Goal: Information Seeking & Learning: Compare options

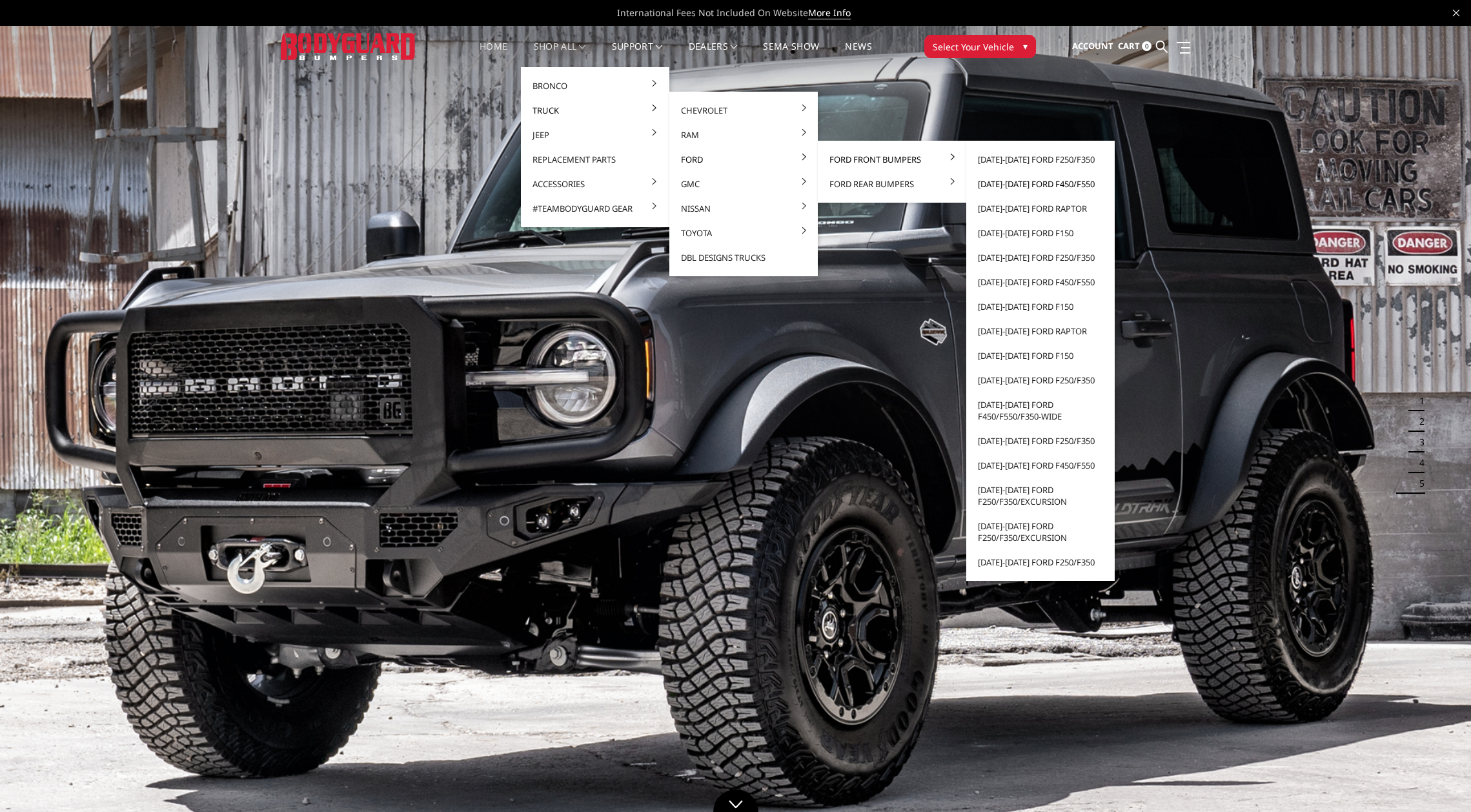
click at [1010, 183] on link "[DATE]-[DATE] Ford F450/F550" at bounding box center [1041, 184] width 138 height 25
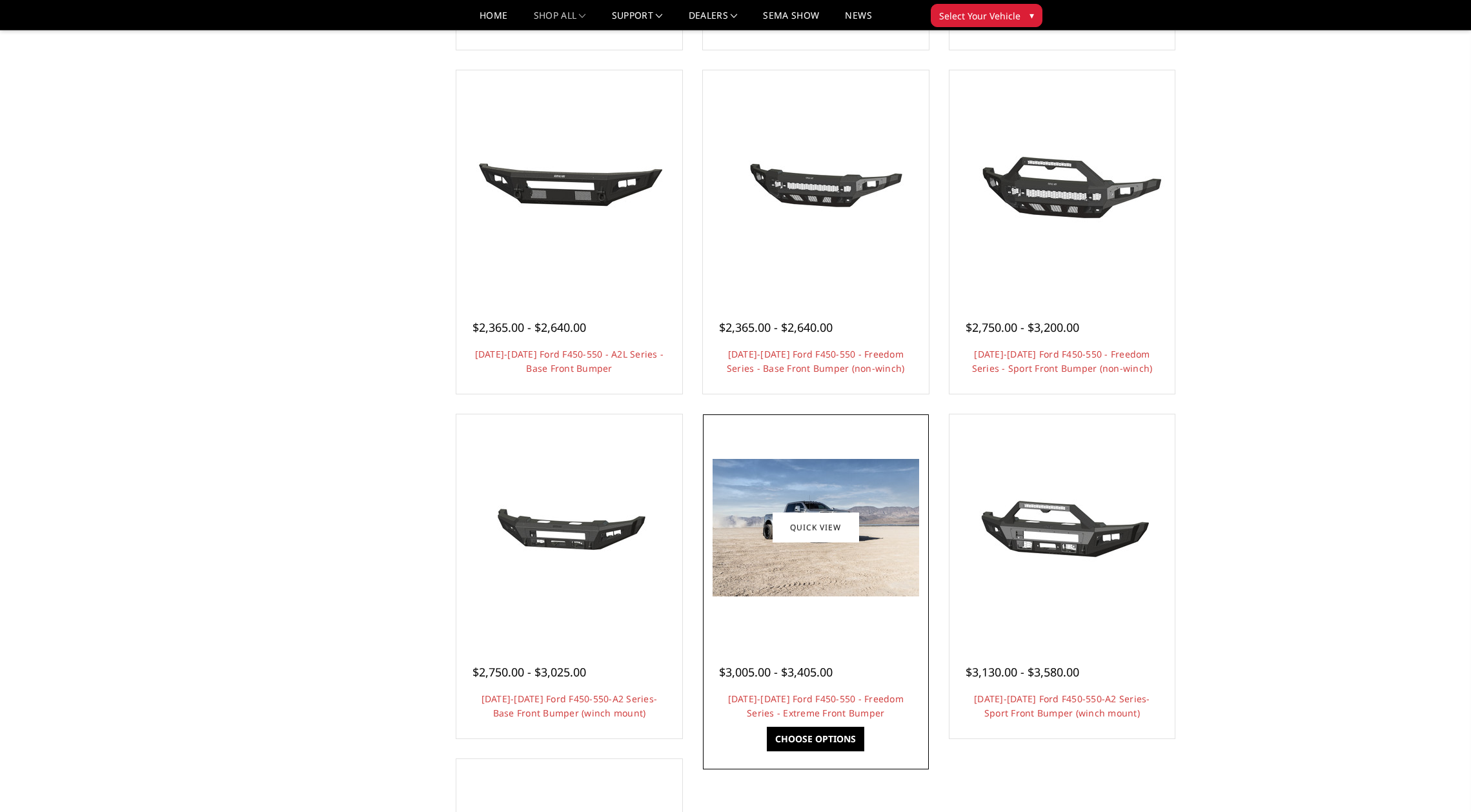
scroll to position [583, 0]
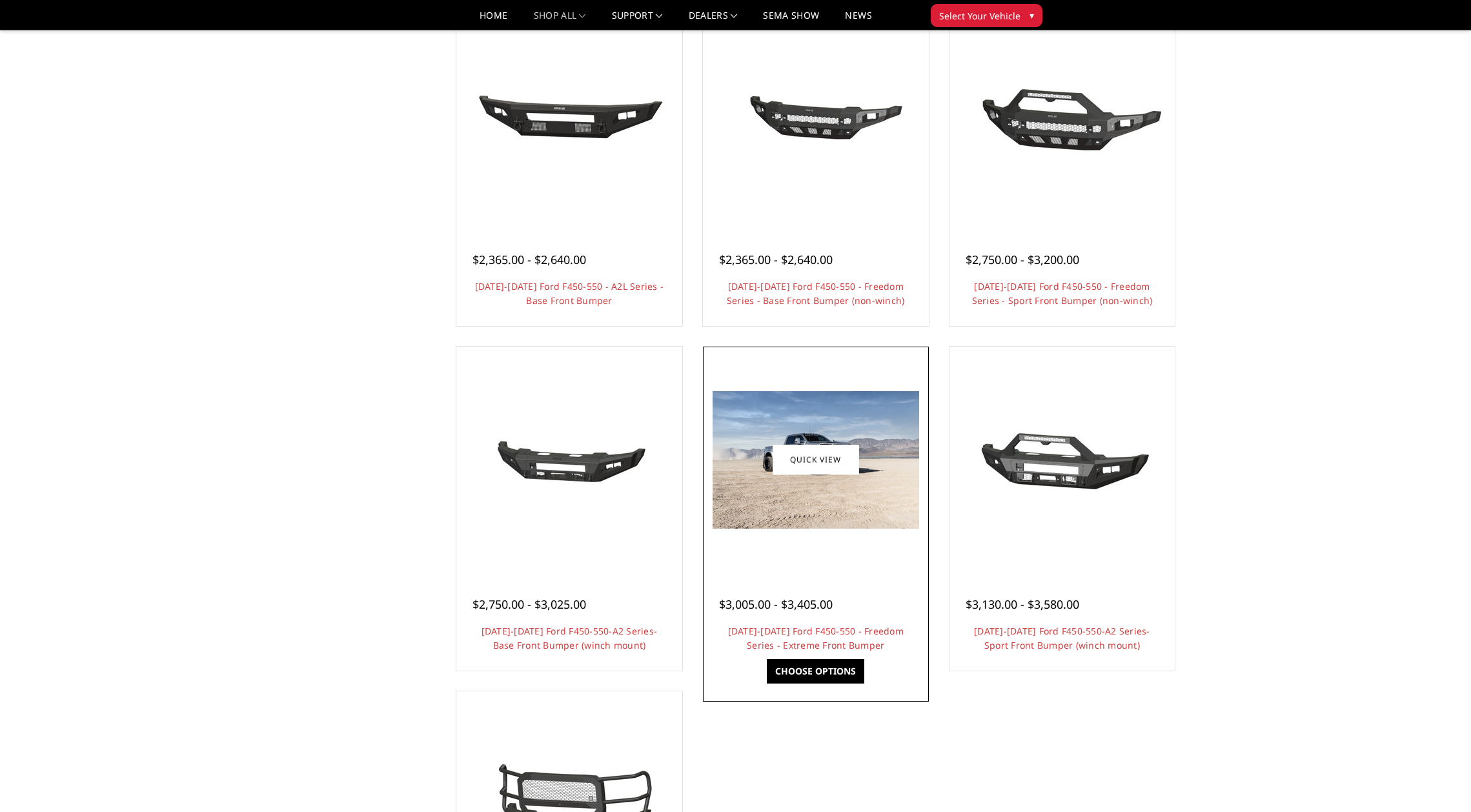
click at [826, 505] on img at bounding box center [815, 459] width 207 height 137
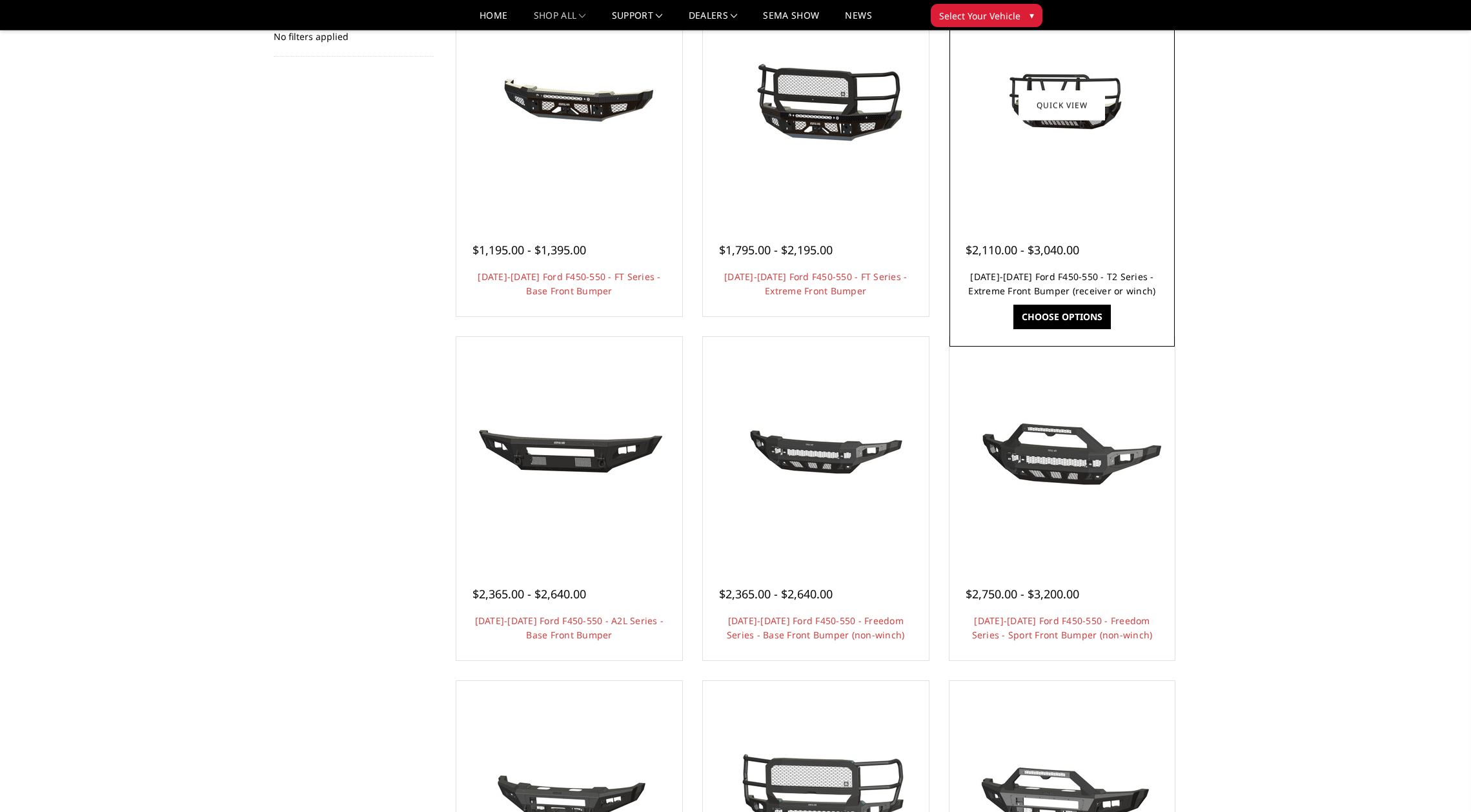
scroll to position [183, 0]
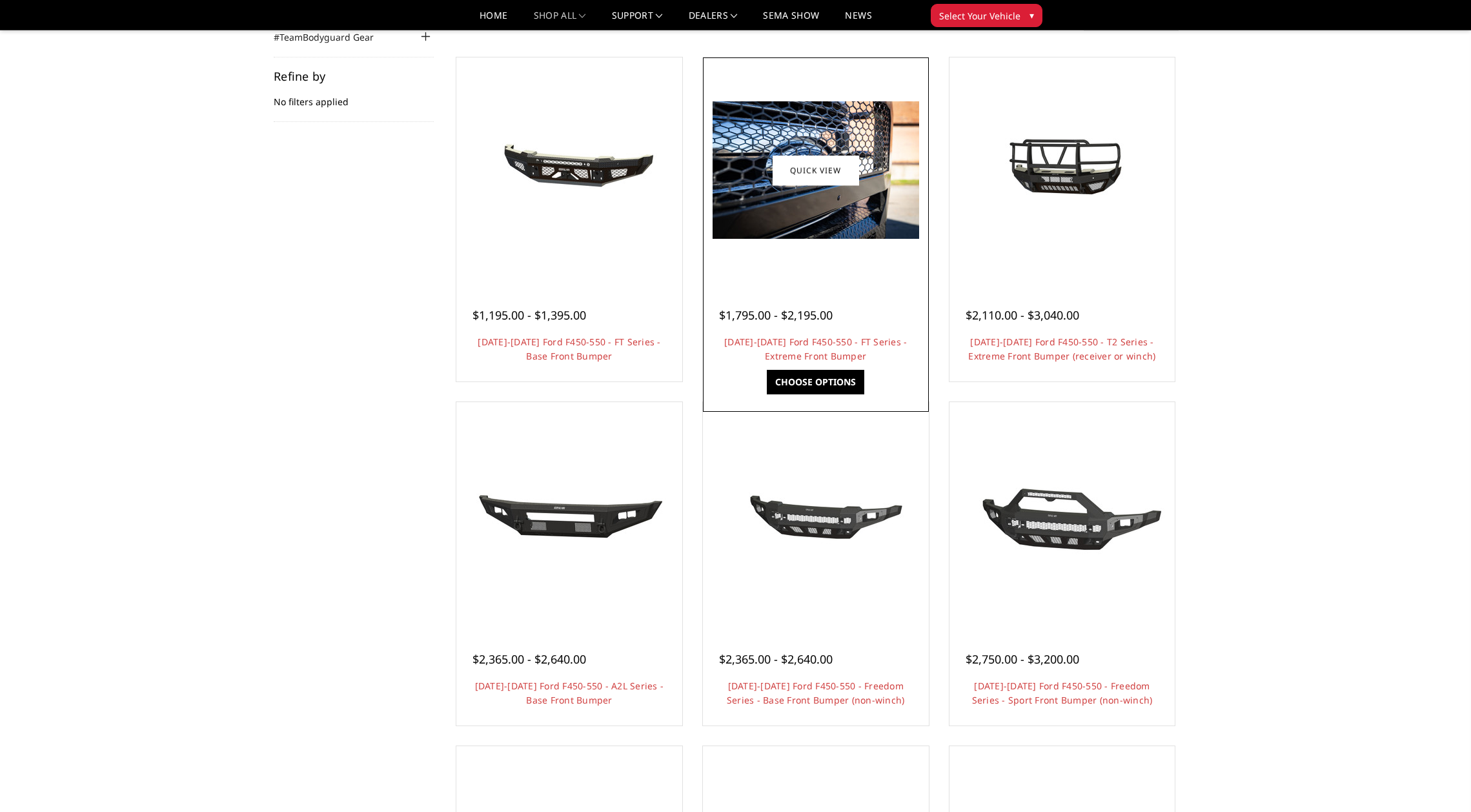
click at [829, 239] on div at bounding box center [816, 170] width 220 height 220
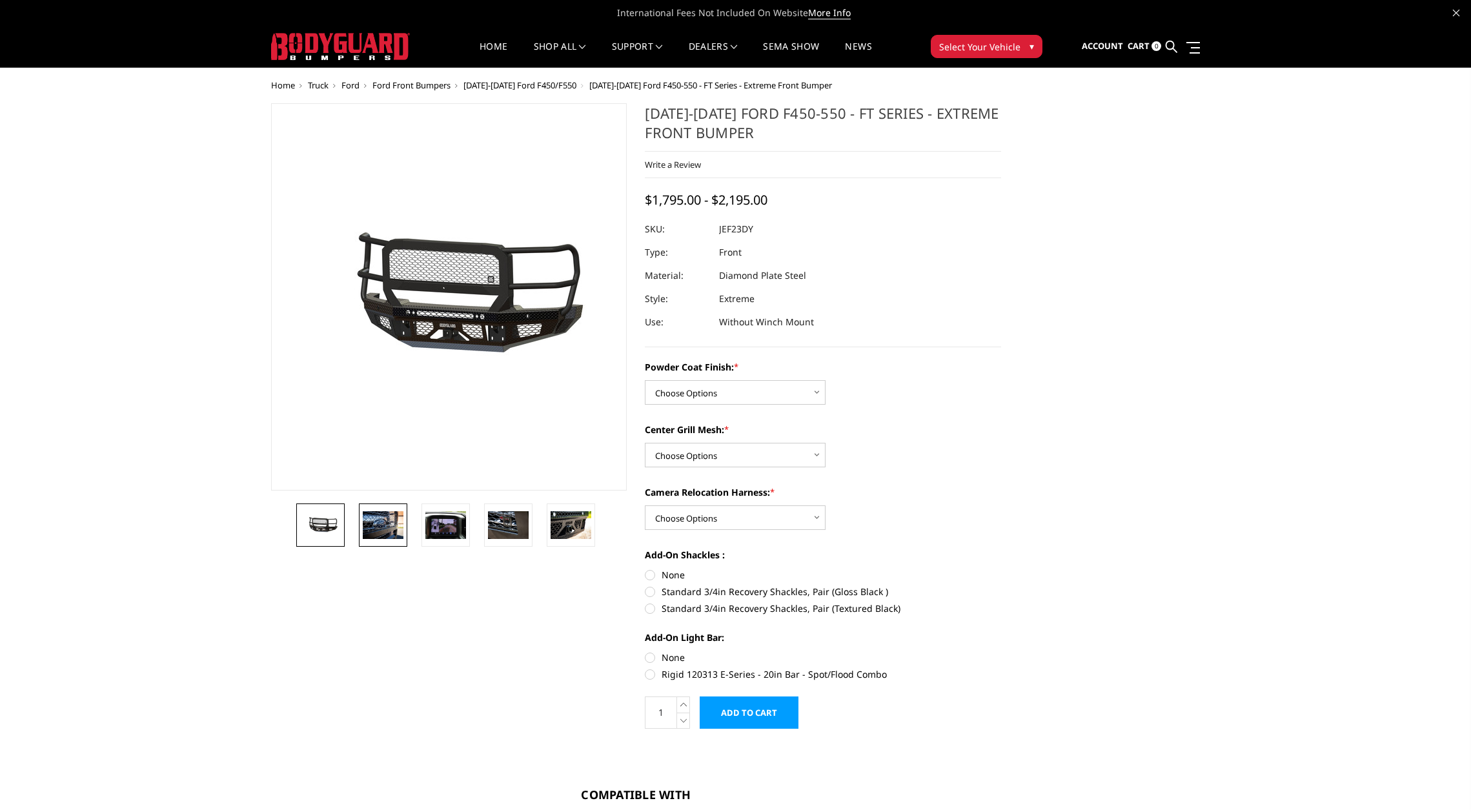
click at [391, 526] on img at bounding box center [383, 524] width 41 height 27
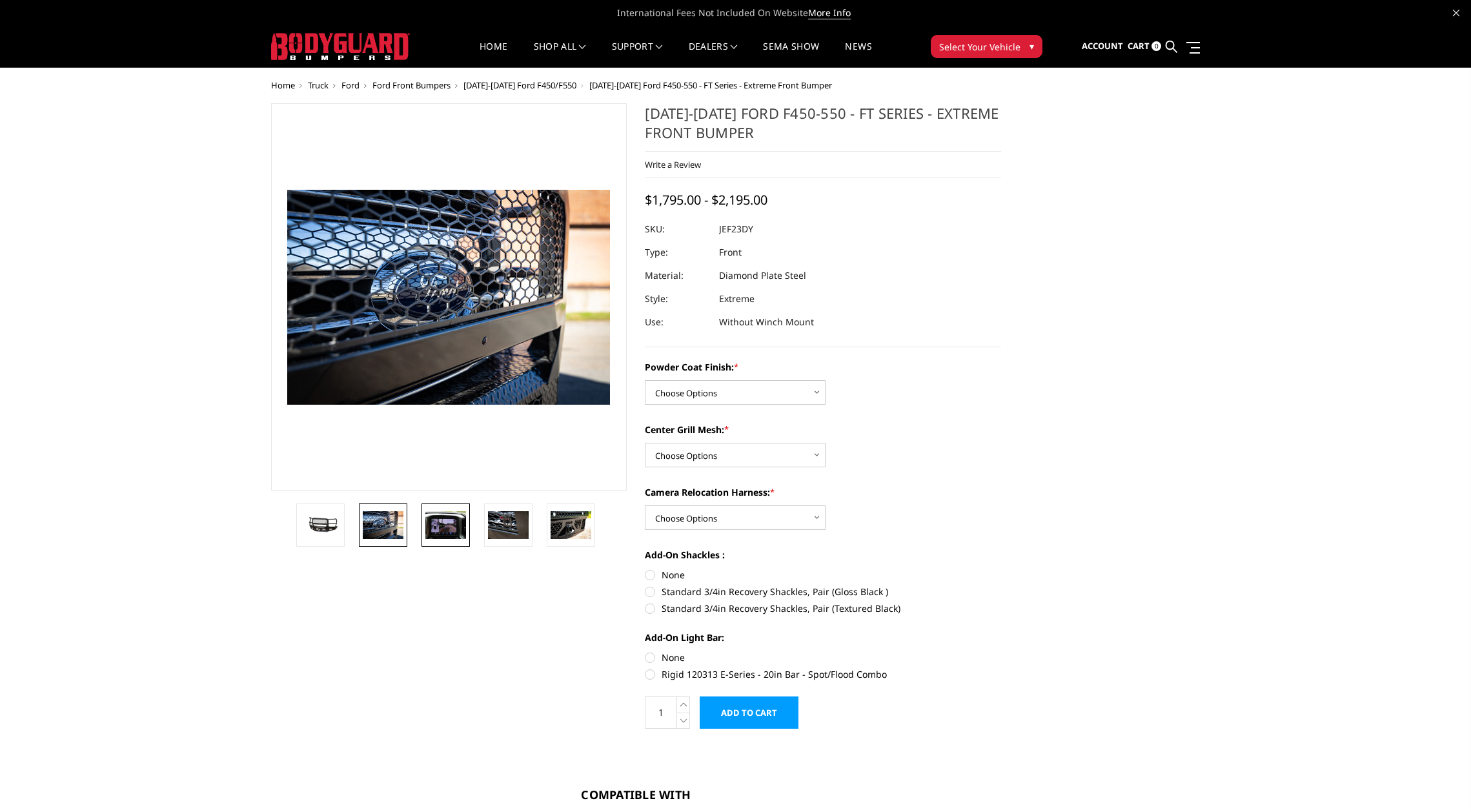
click at [433, 519] on img at bounding box center [445, 524] width 41 height 27
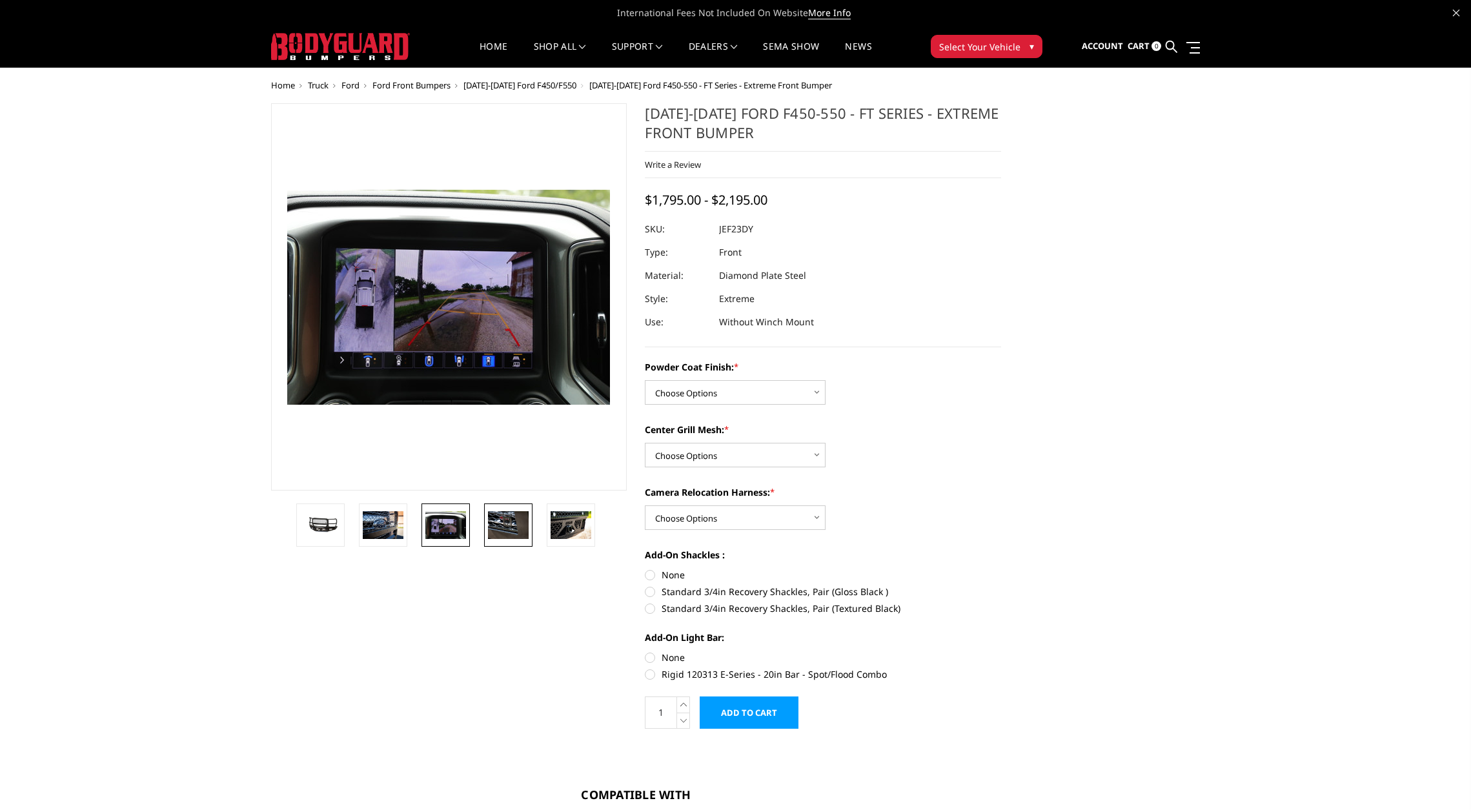
click at [495, 519] on img at bounding box center [507, 524] width 41 height 27
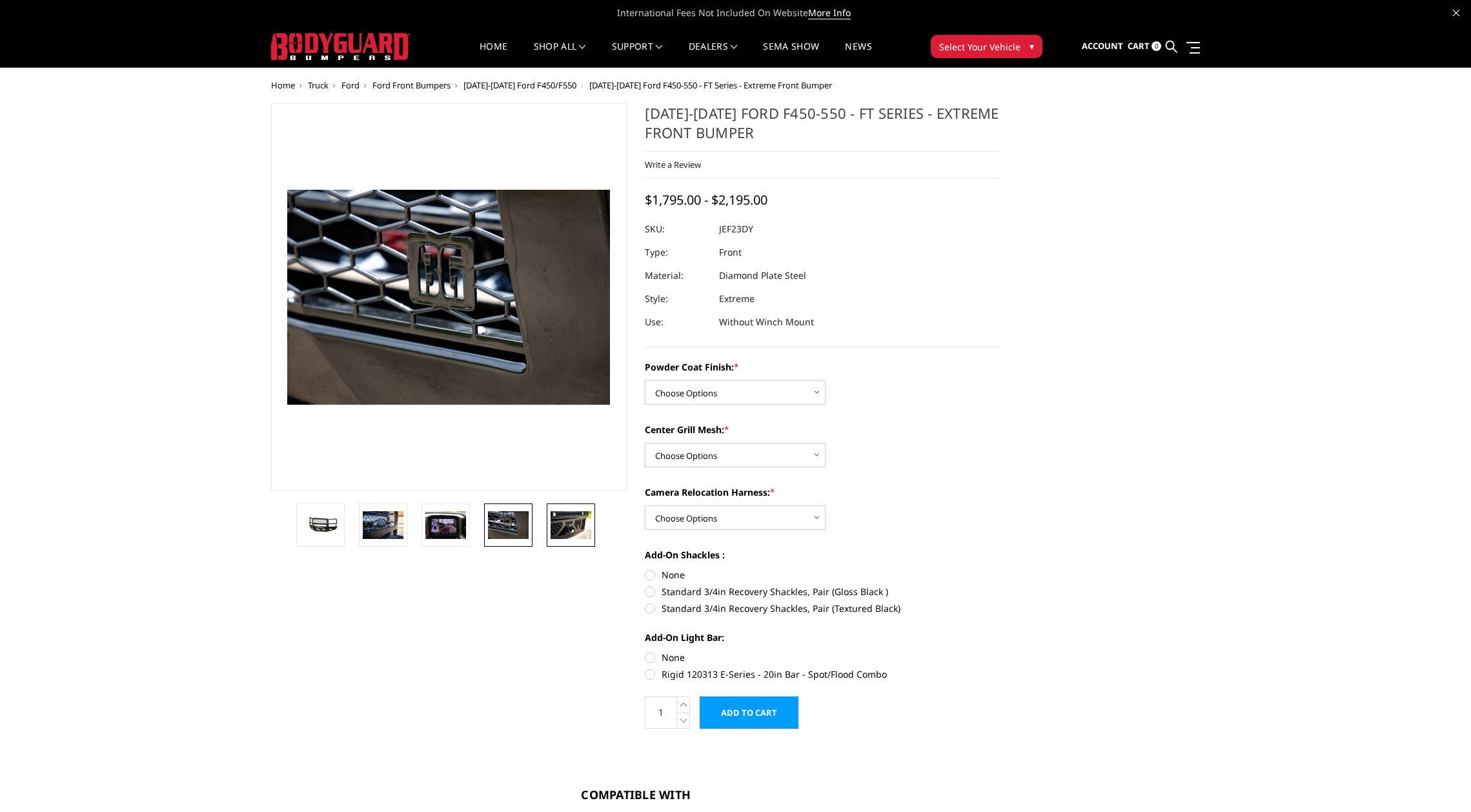
click at [565, 518] on img at bounding box center [571, 524] width 41 height 27
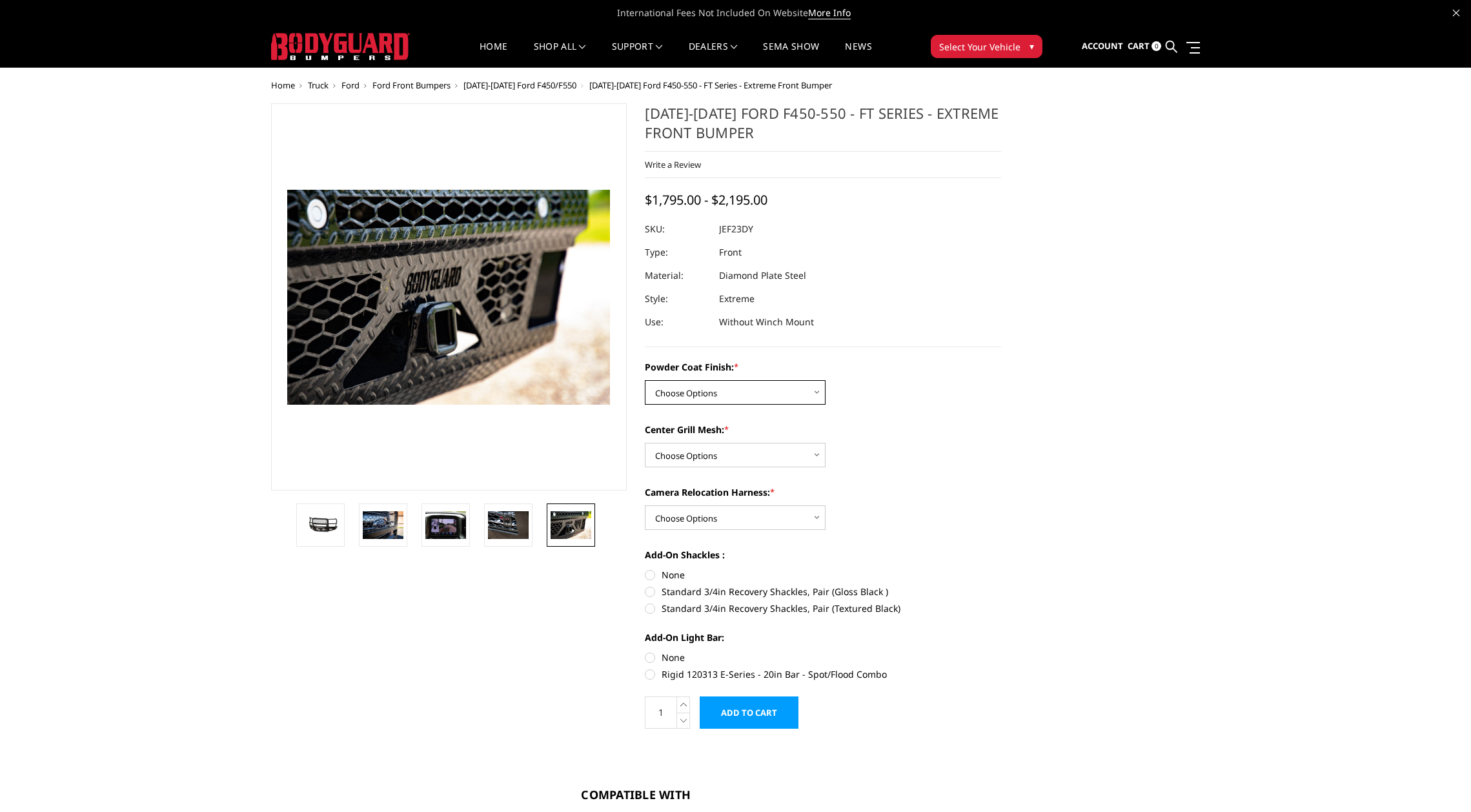
select select "3271"
click at [354, 521] on img at bounding box center [351, 525] width 25 height 17
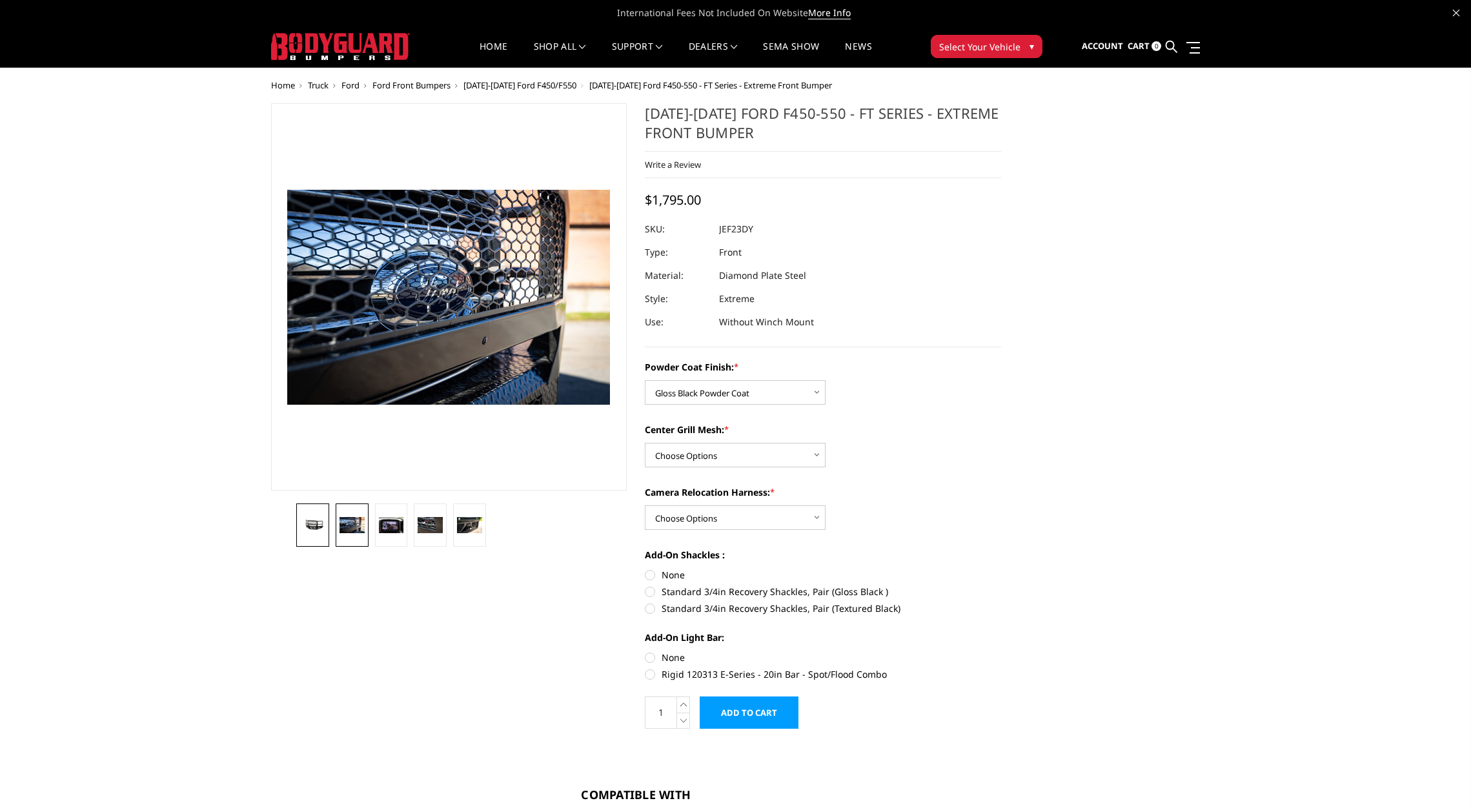
click at [308, 530] on img at bounding box center [312, 525] width 25 height 12
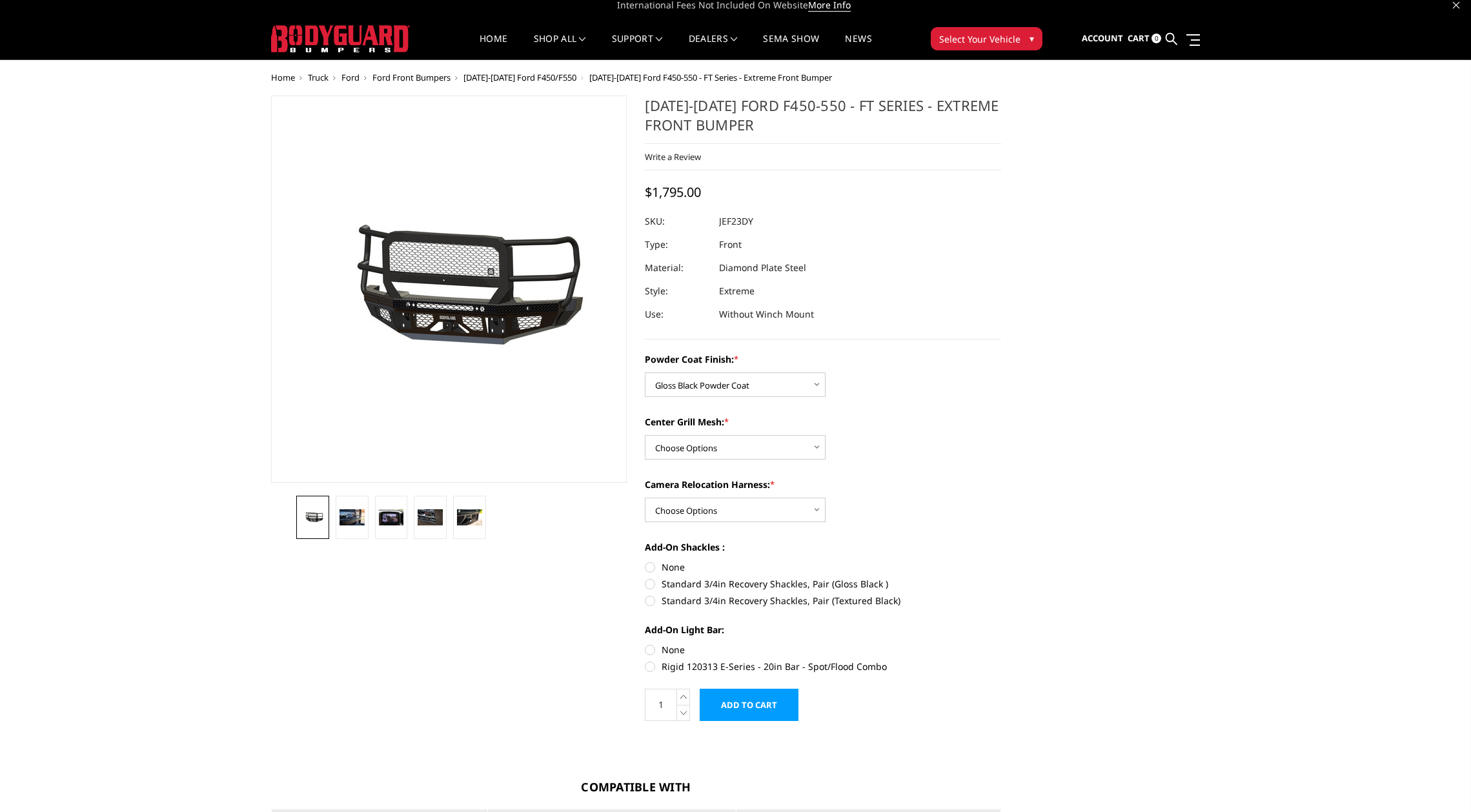
scroll to position [25, 0]
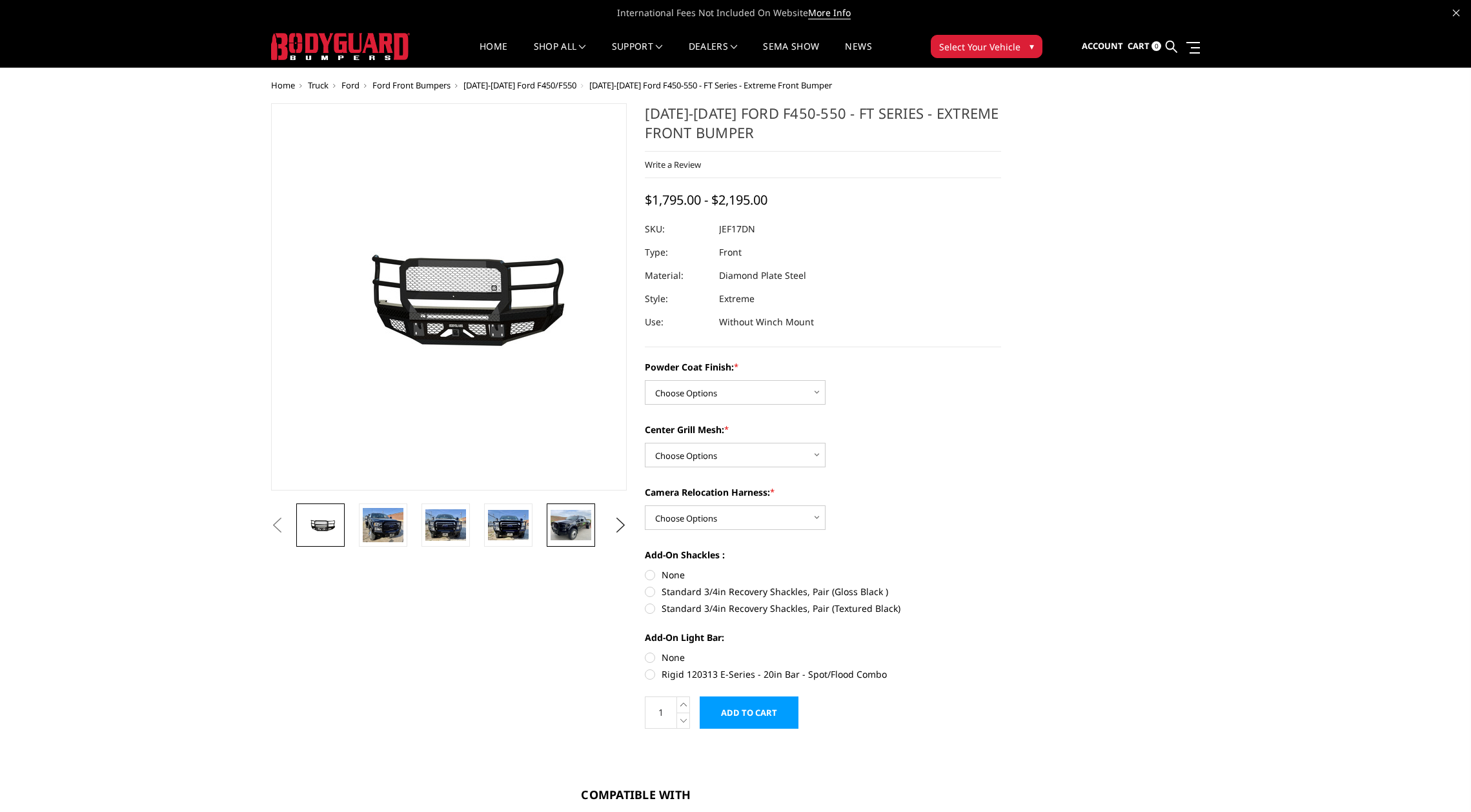
click at [564, 521] on img at bounding box center [571, 524] width 41 height 31
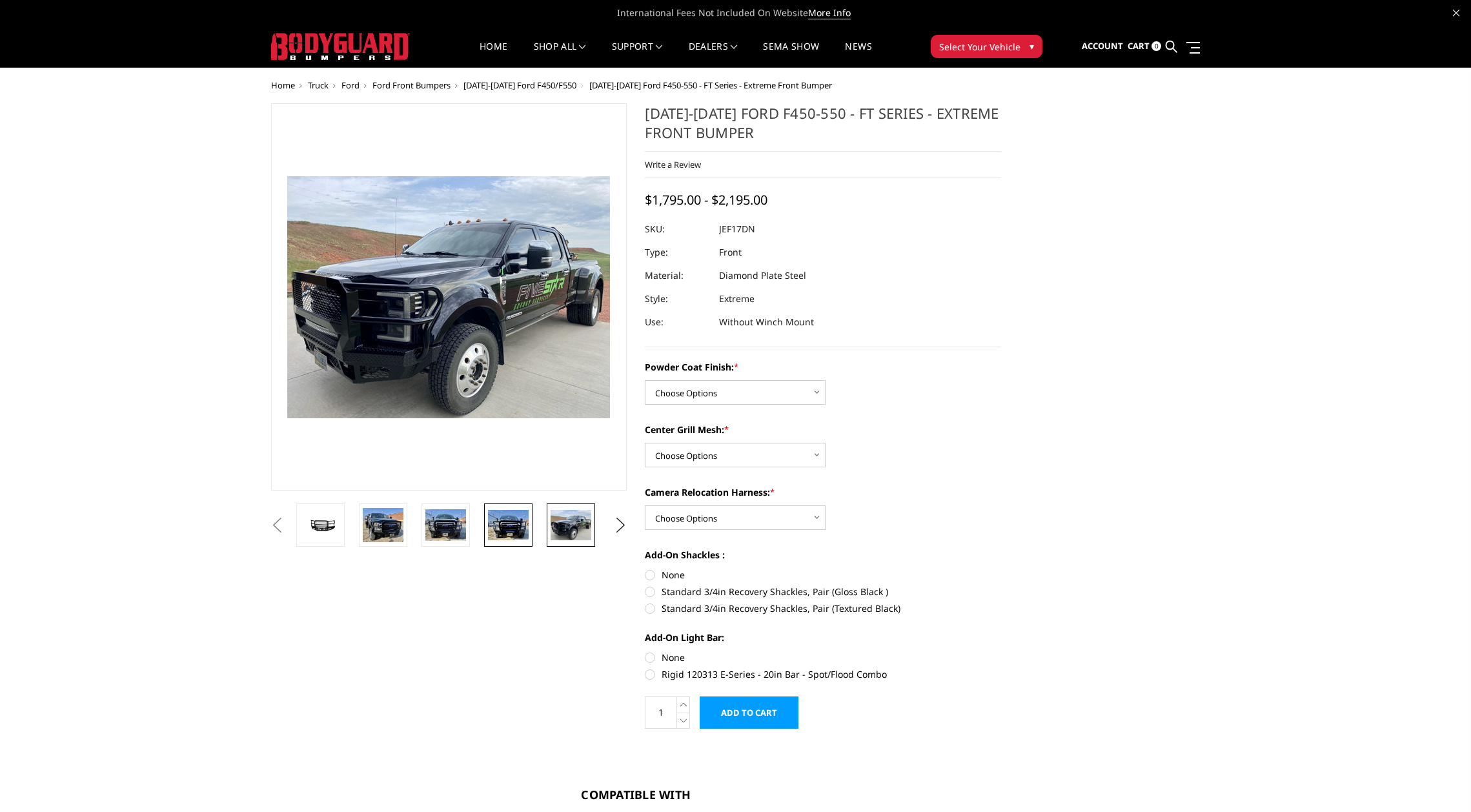
click at [500, 535] on img at bounding box center [507, 524] width 41 height 31
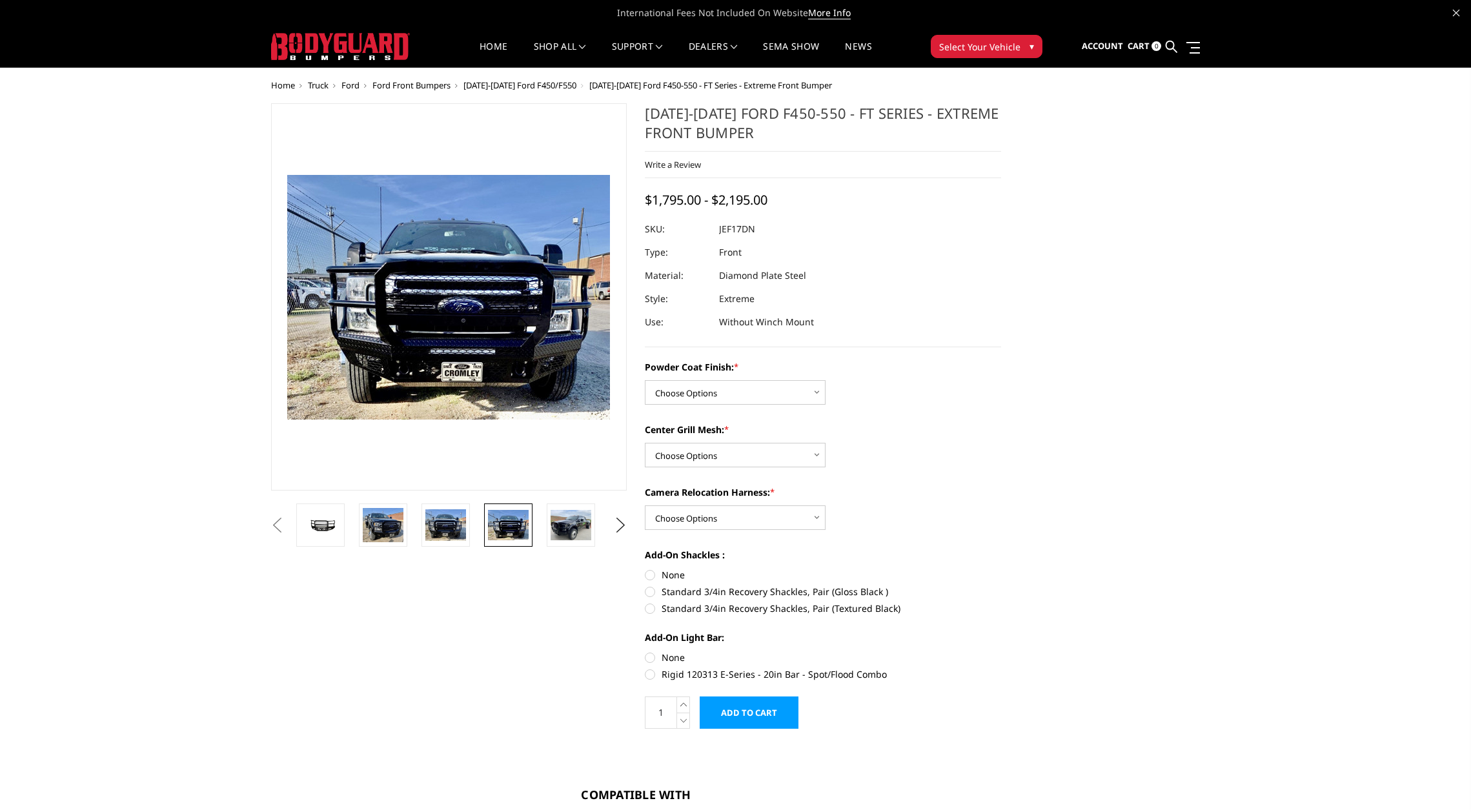
click at [433, 306] on img at bounding box center [469, 293] width 826 height 625
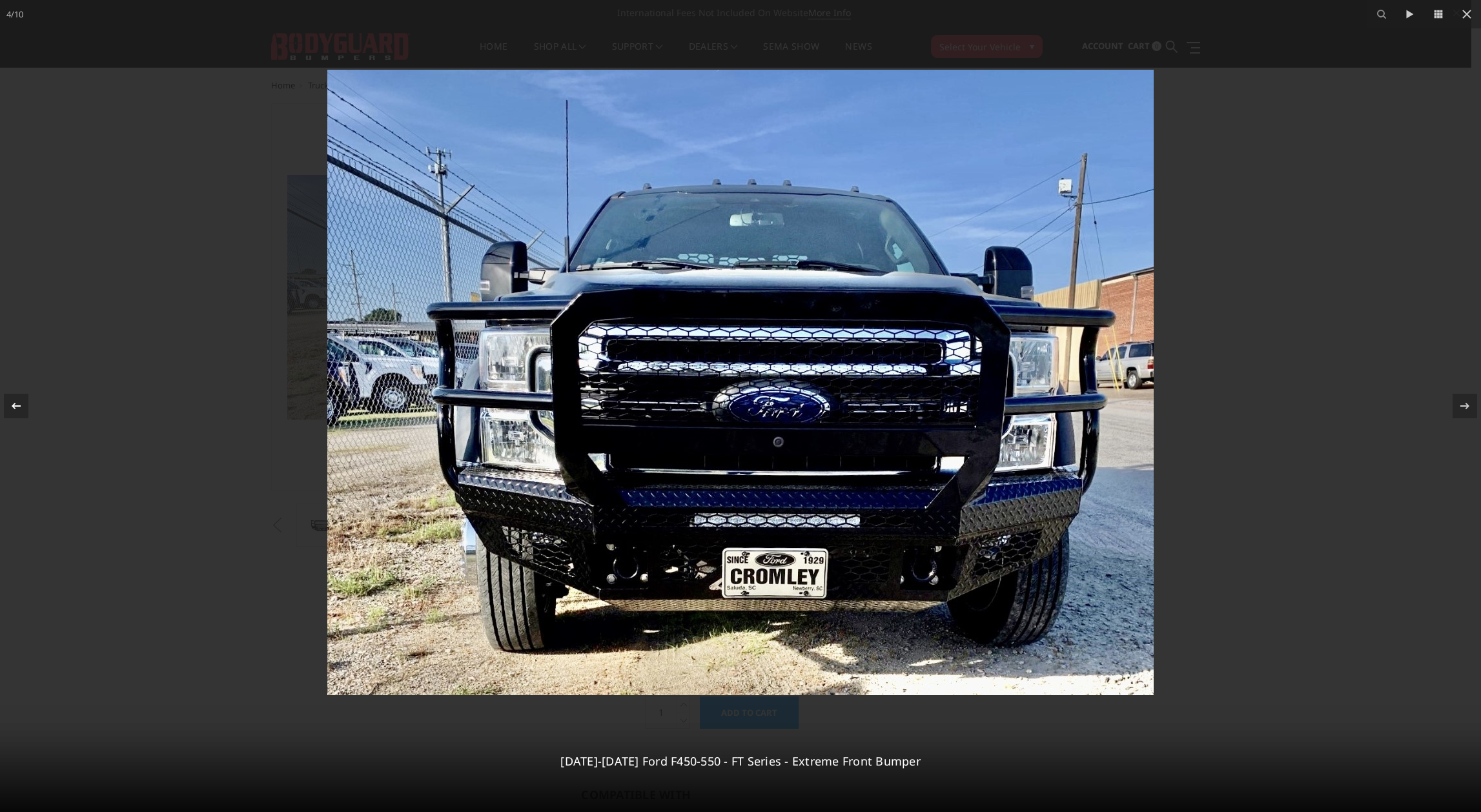
click at [22, 406] on icon at bounding box center [16, 406] width 16 height 16
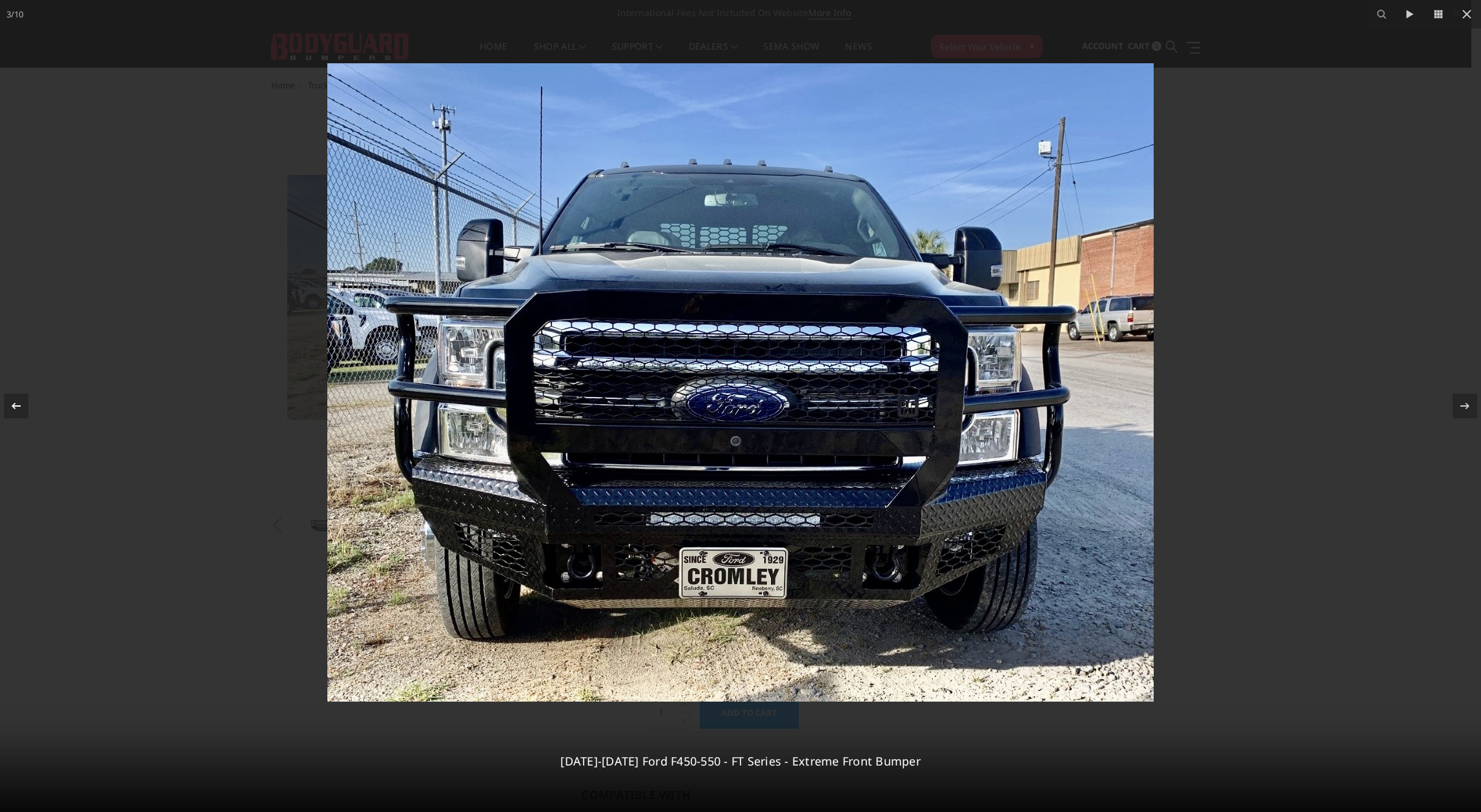
click at [22, 406] on icon at bounding box center [16, 406] width 16 height 16
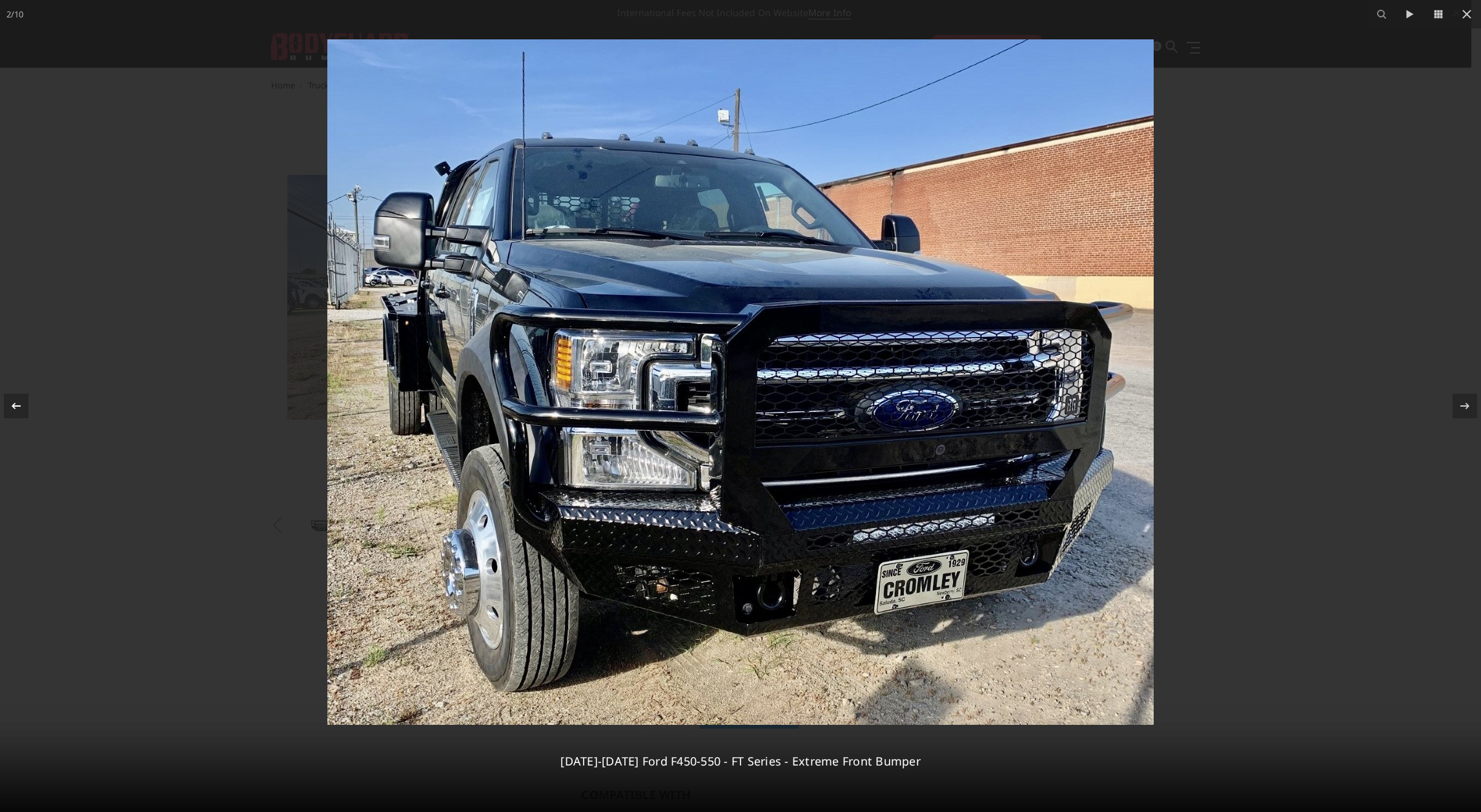
click at [22, 406] on icon at bounding box center [16, 406] width 16 height 16
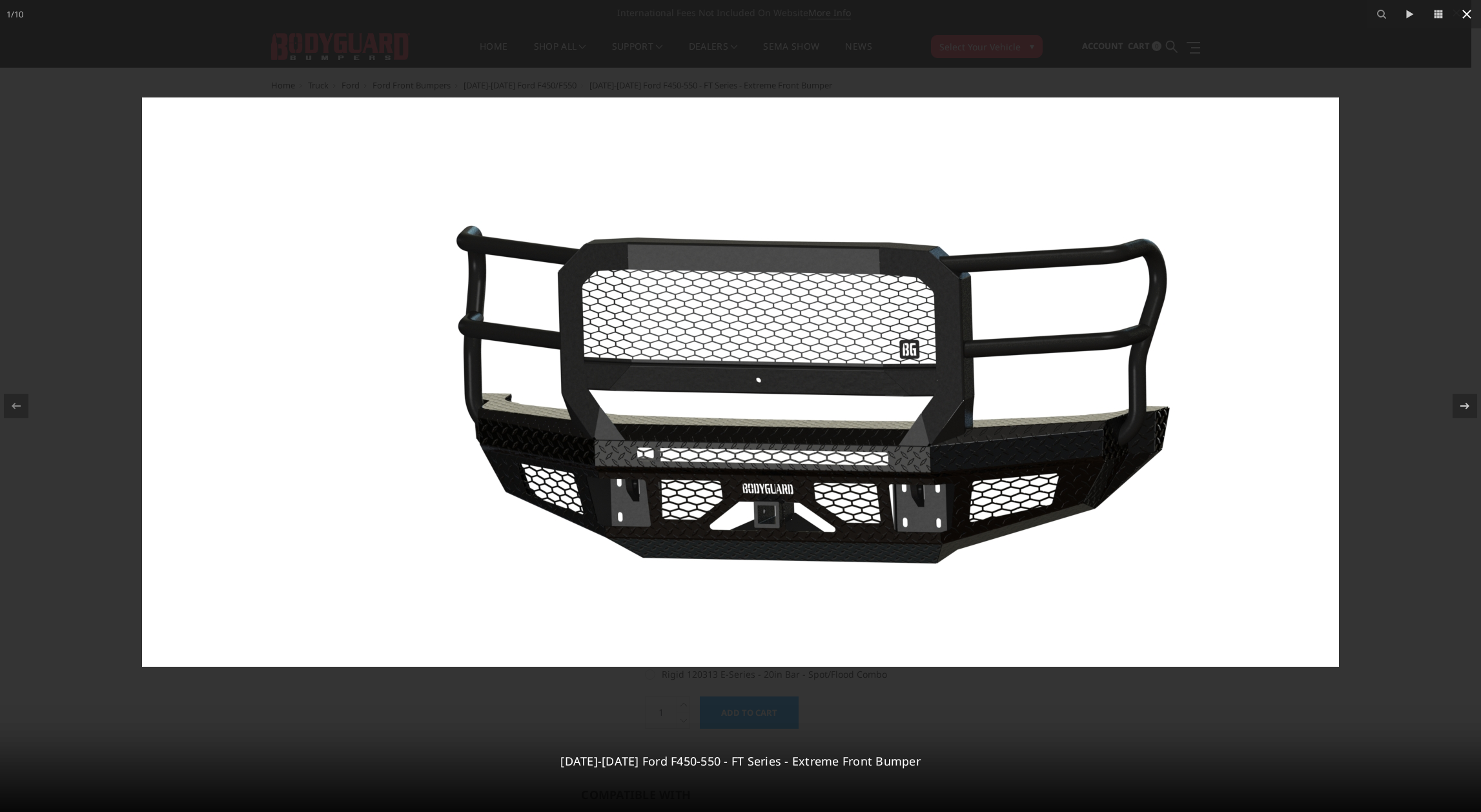
click at [1468, 11] on icon at bounding box center [1467, 15] width 16 height 16
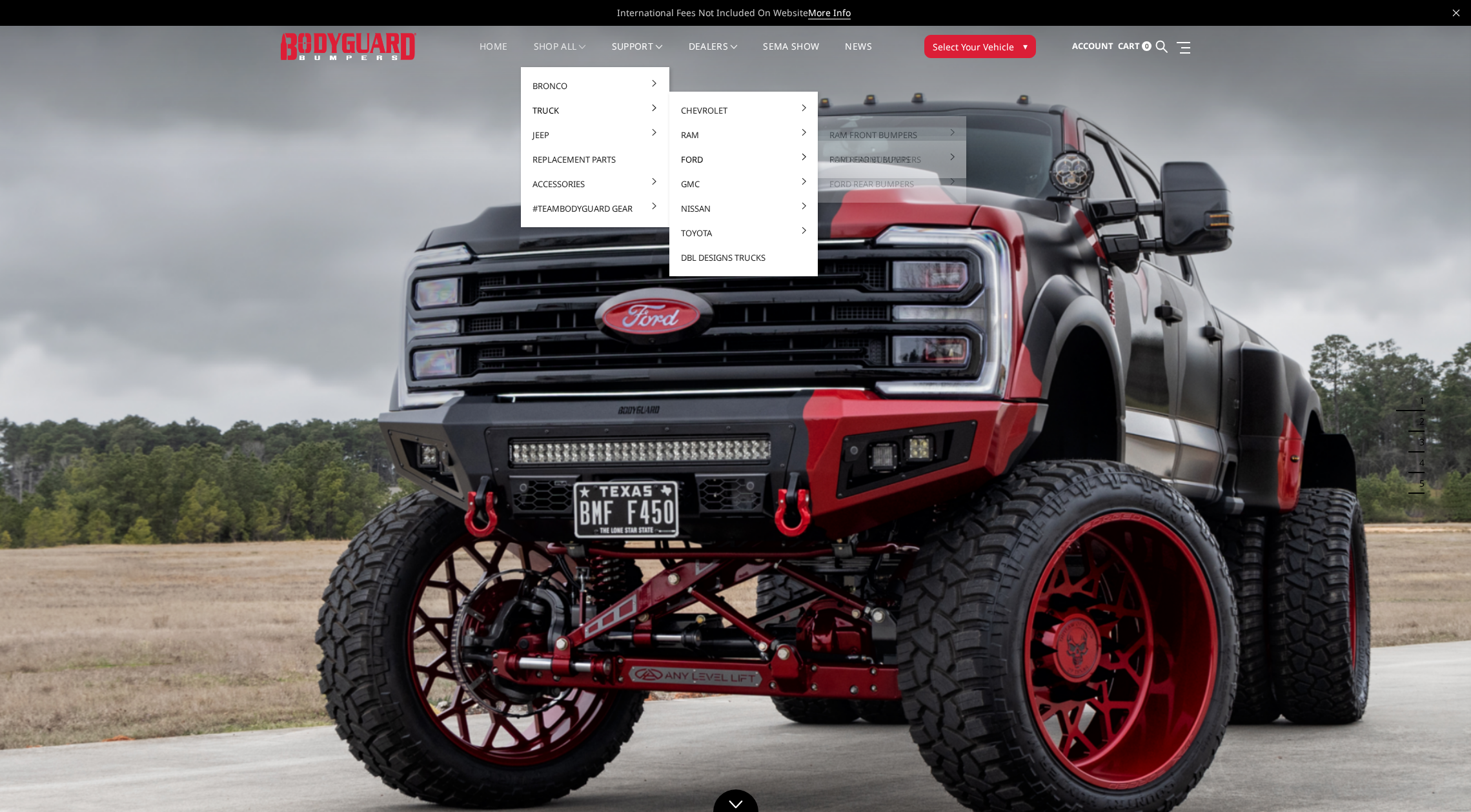
click at [697, 154] on link "Ford" at bounding box center [744, 159] width 138 height 25
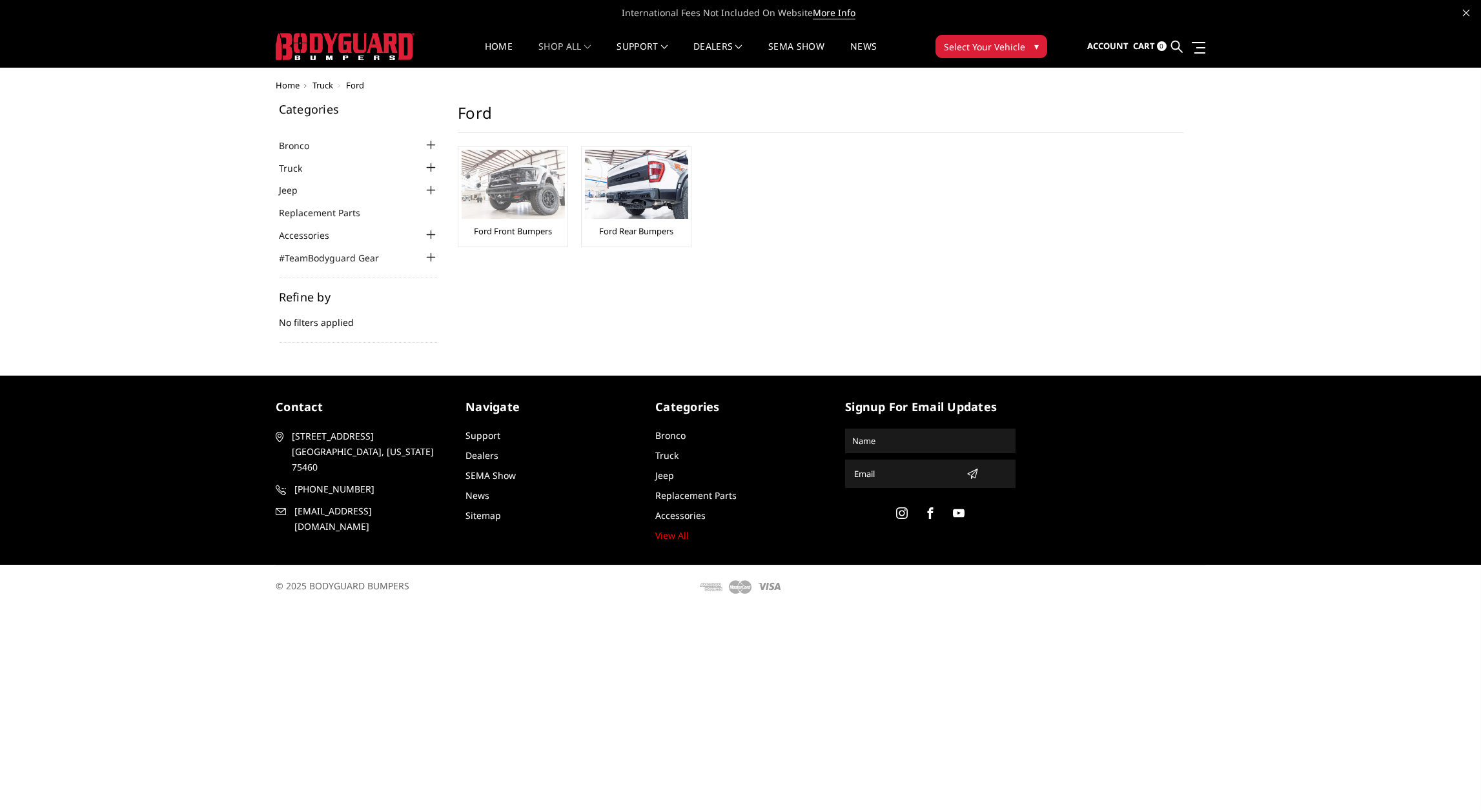
click at [513, 202] on img at bounding box center [513, 184] width 103 height 69
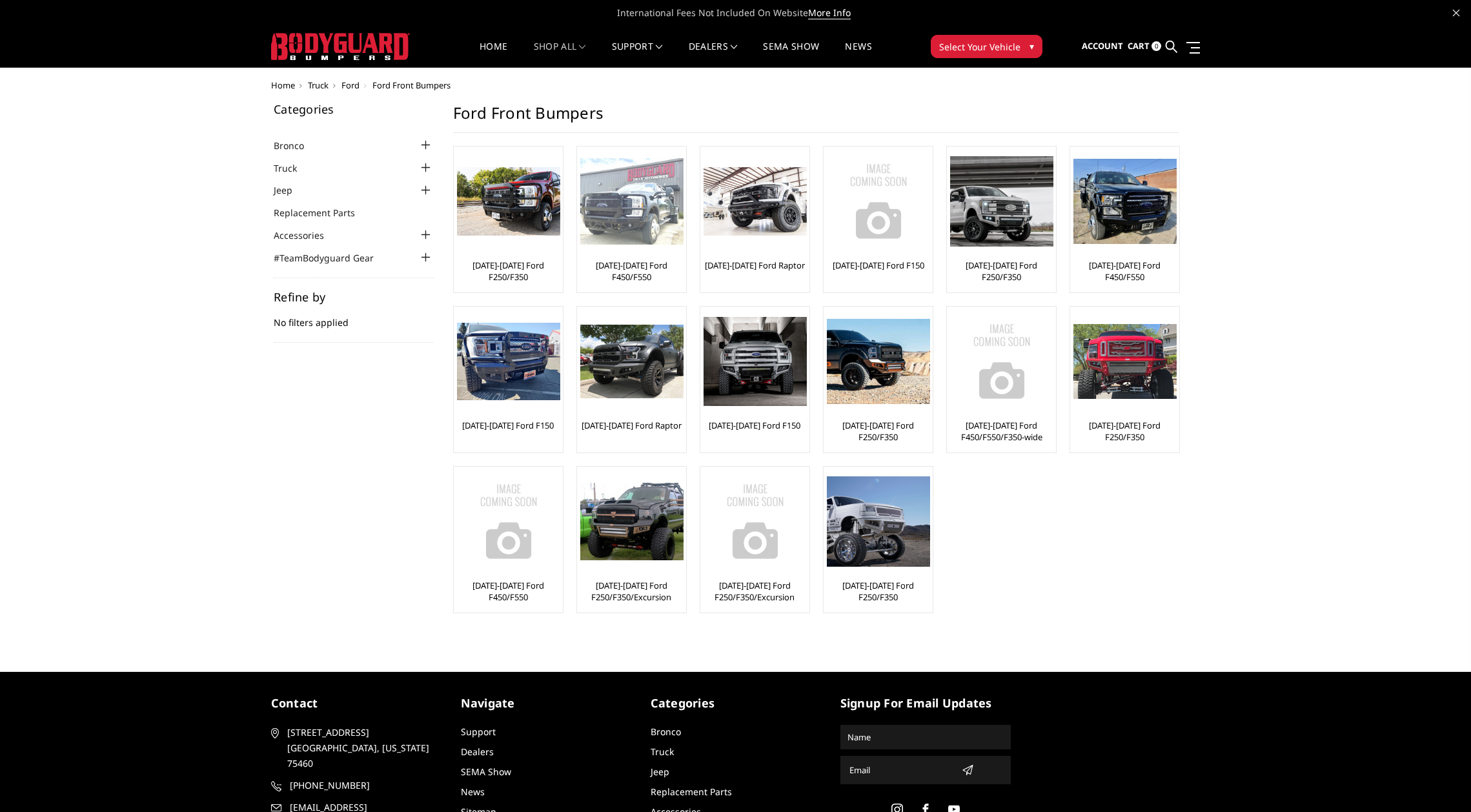
click at [627, 229] on img at bounding box center [632, 202] width 103 height 87
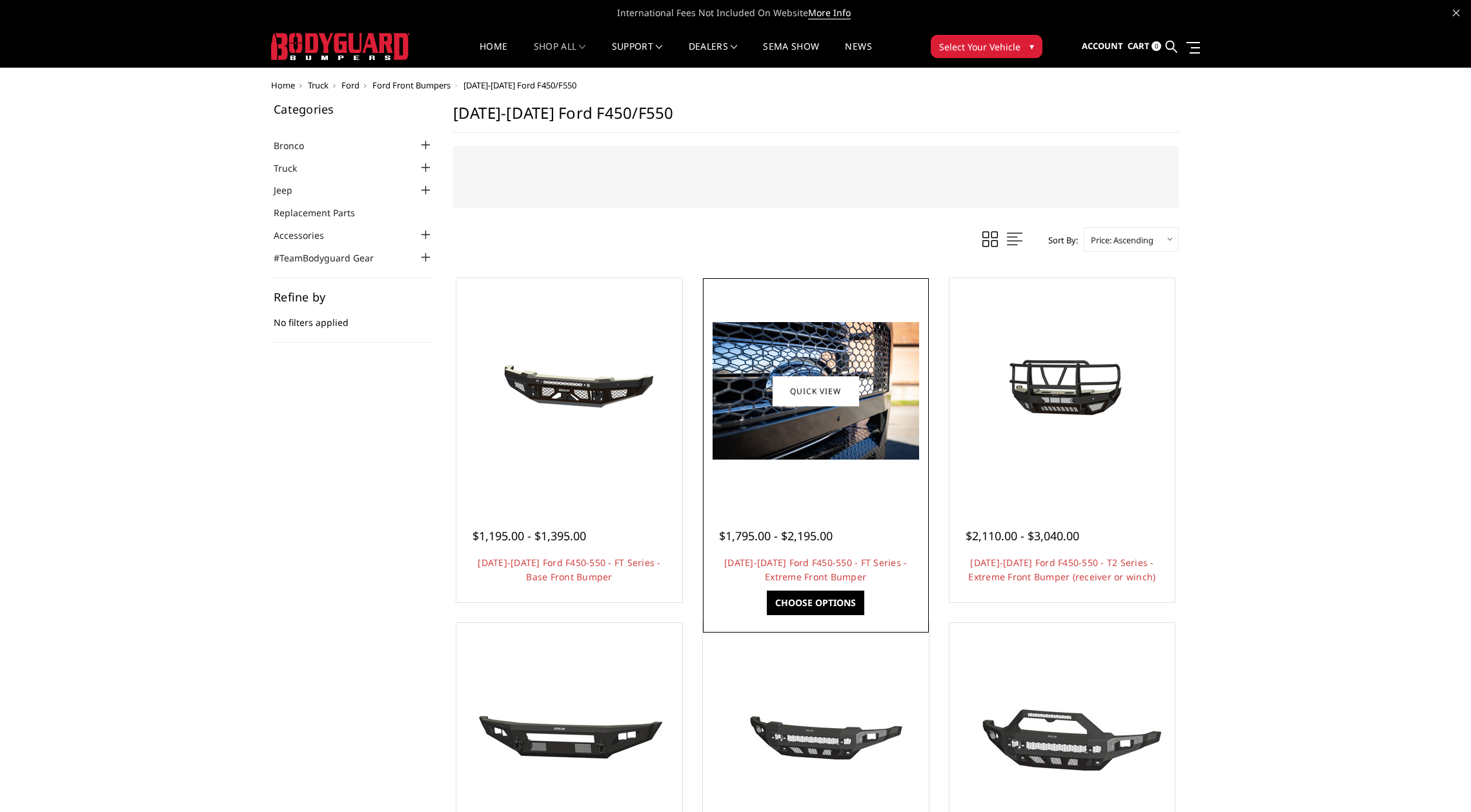
click at [822, 448] on img at bounding box center [815, 391] width 207 height 137
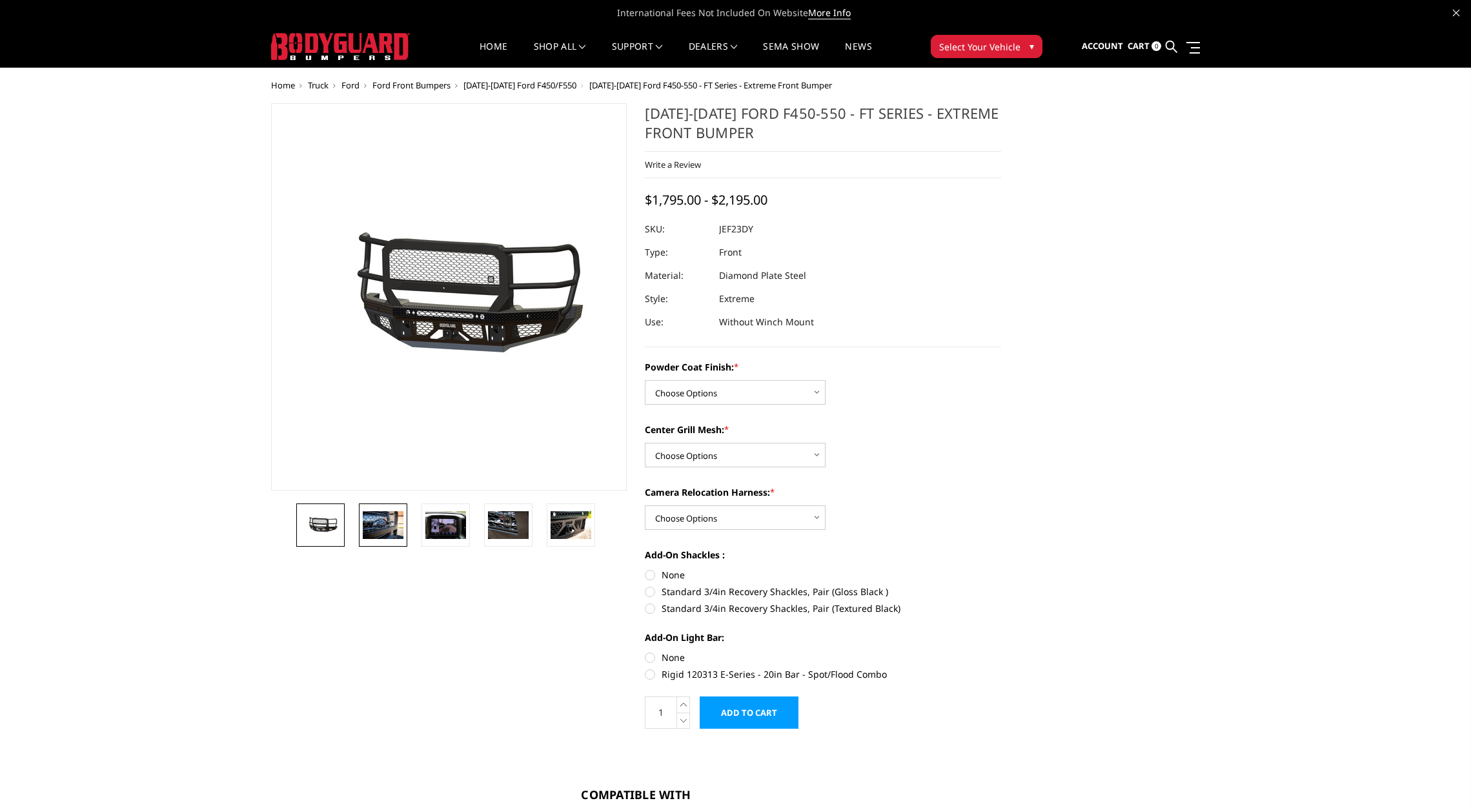
click at [385, 524] on img at bounding box center [383, 524] width 41 height 27
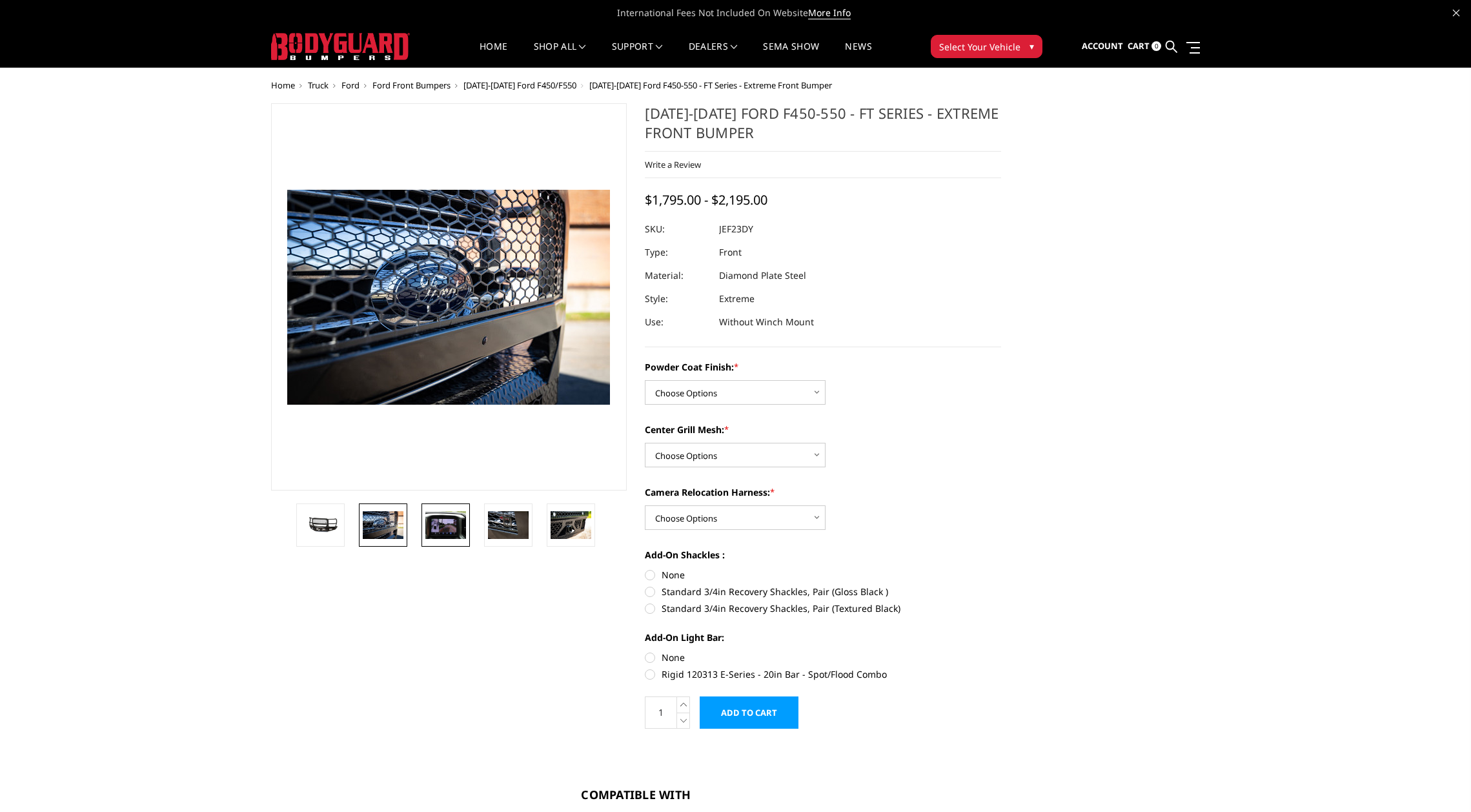
click at [455, 523] on img at bounding box center [445, 524] width 41 height 27
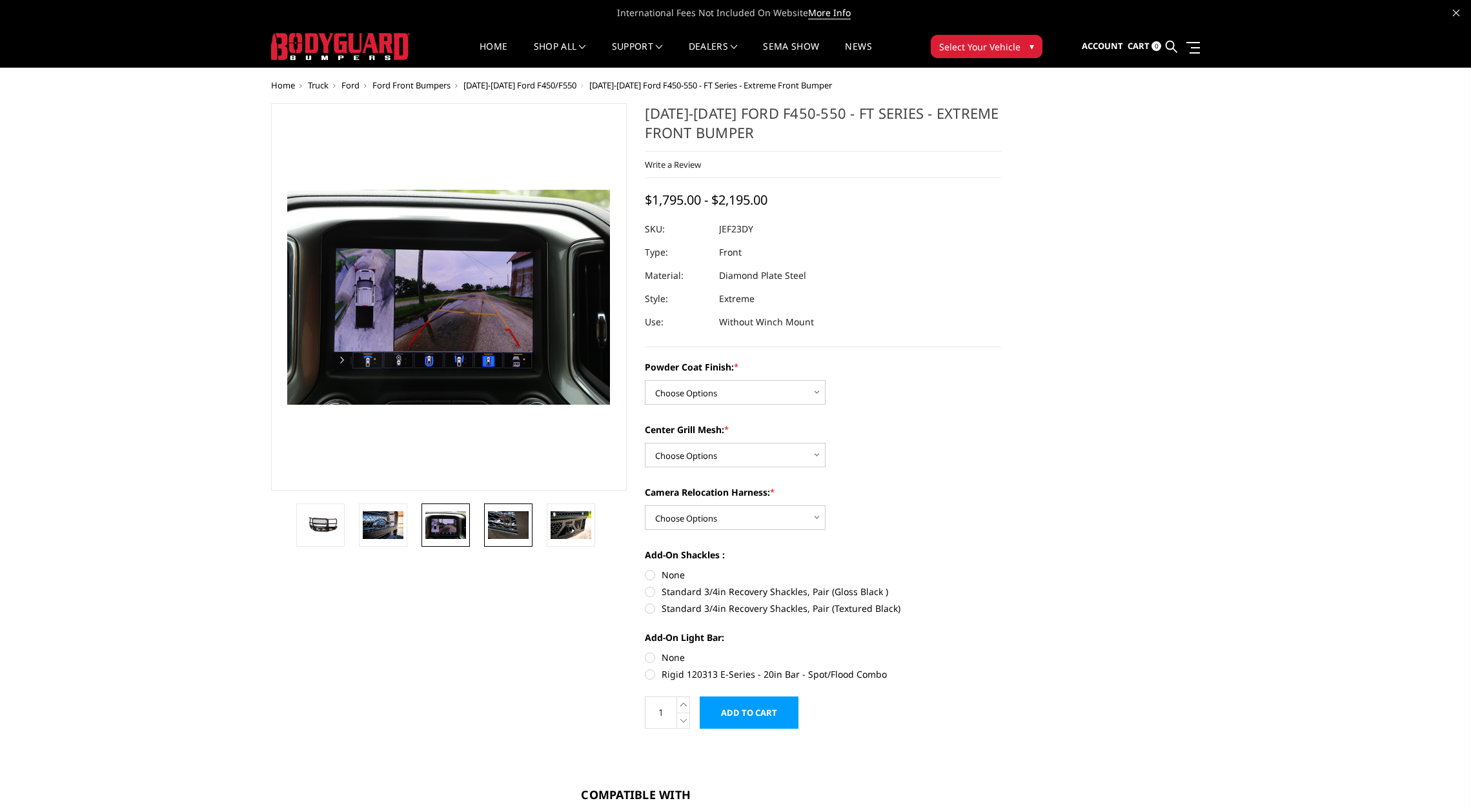
click at [495, 523] on img at bounding box center [507, 524] width 41 height 27
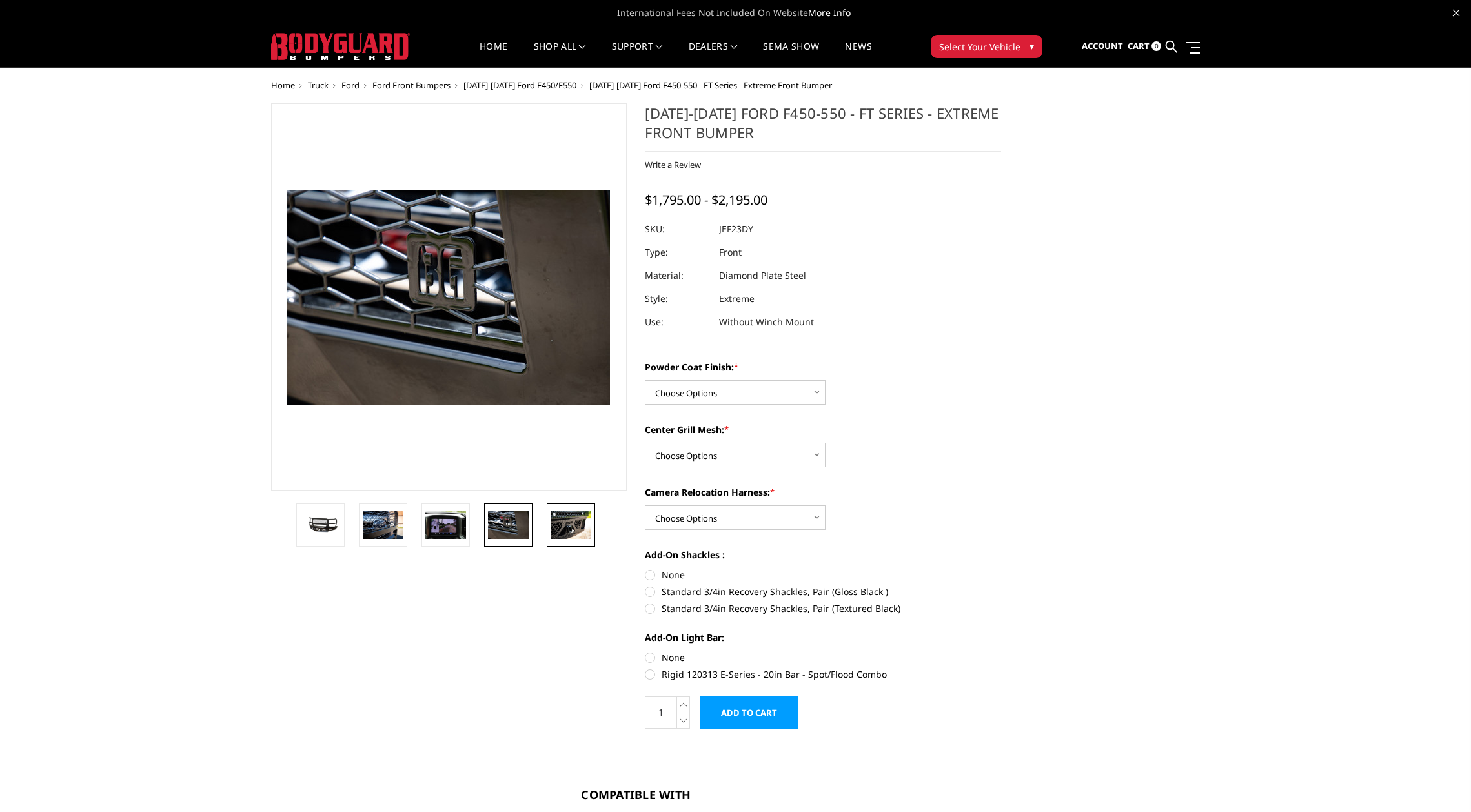
click at [567, 521] on img at bounding box center [571, 524] width 41 height 27
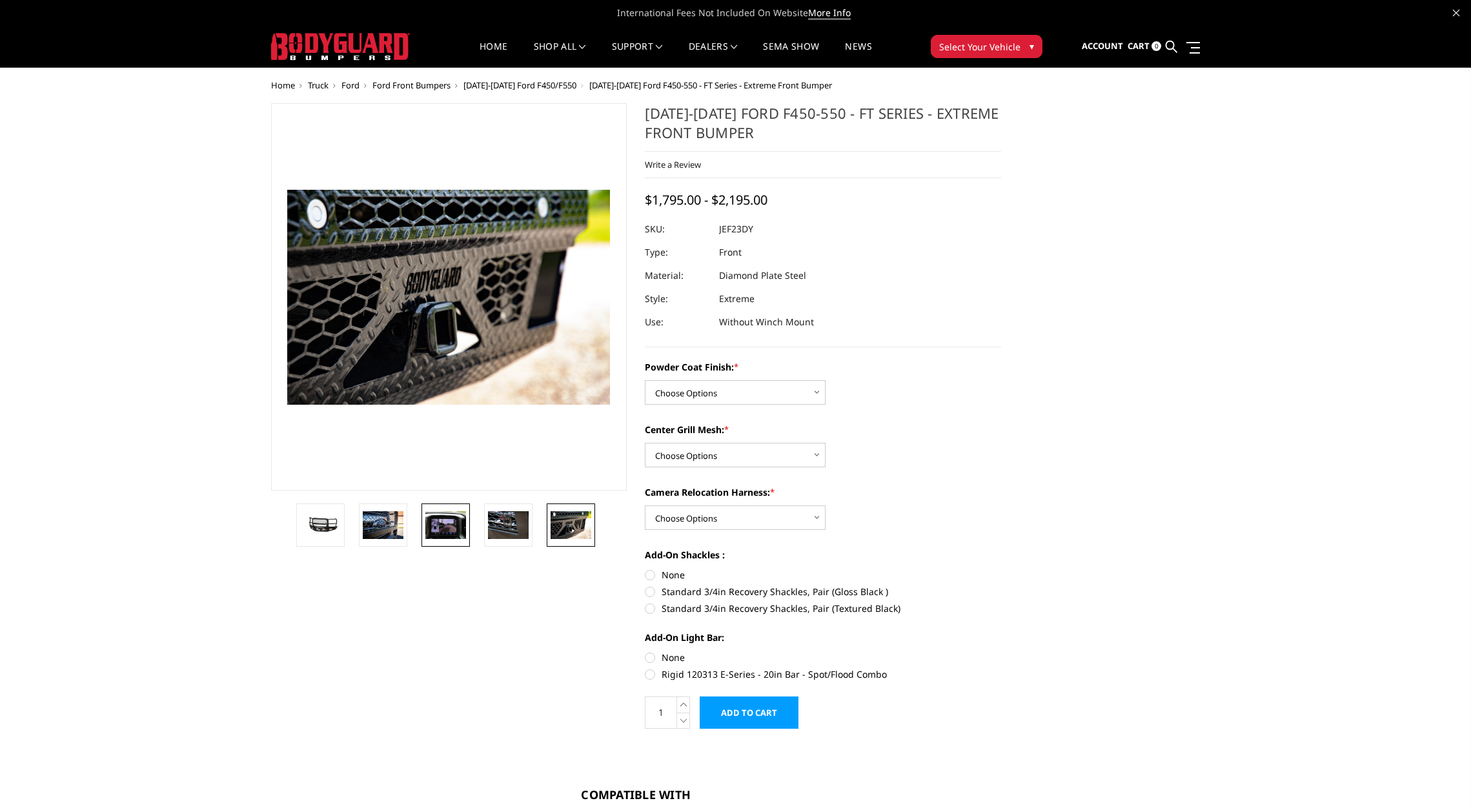
click at [438, 530] on img at bounding box center [445, 524] width 41 height 27
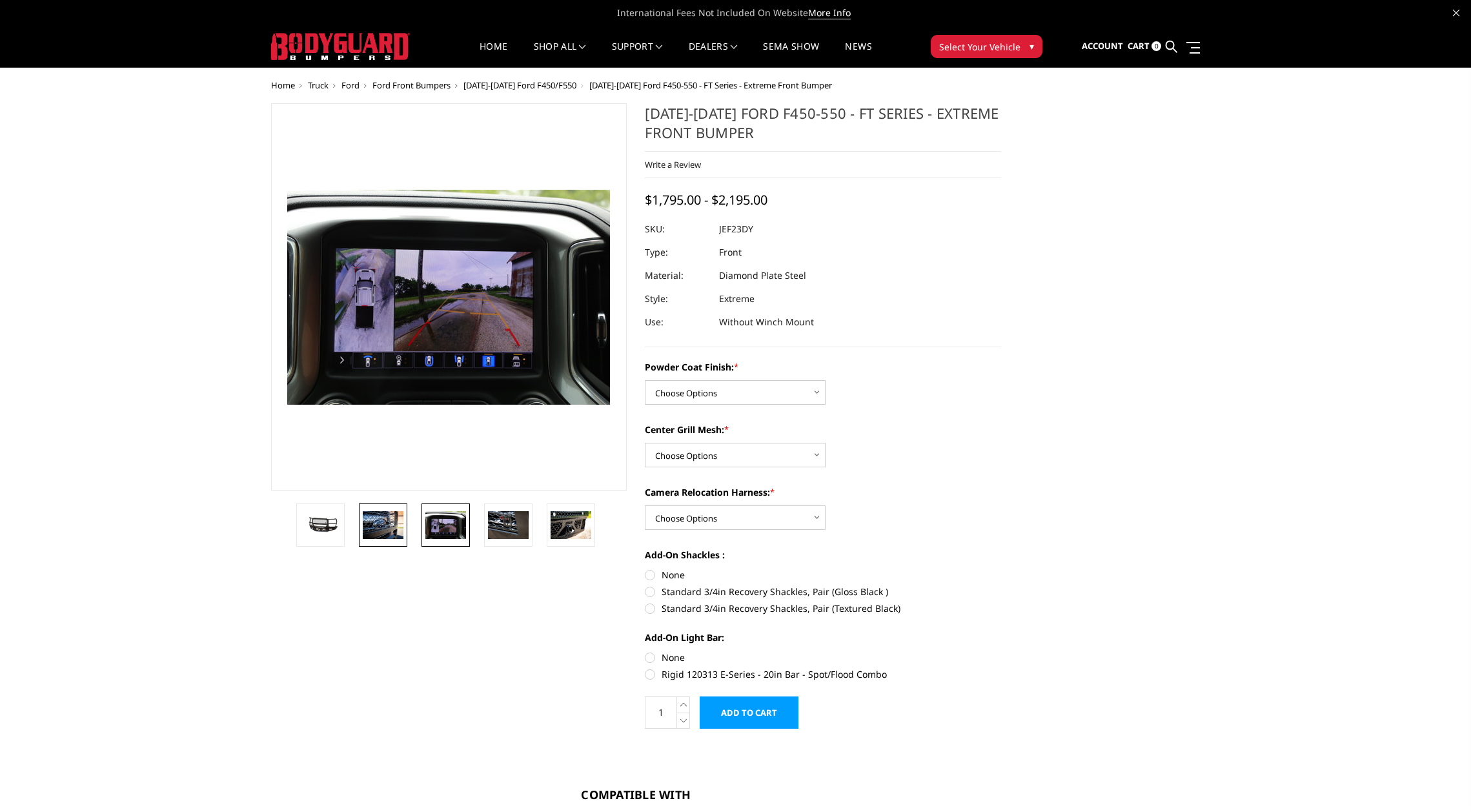
click at [384, 526] on img at bounding box center [383, 524] width 41 height 27
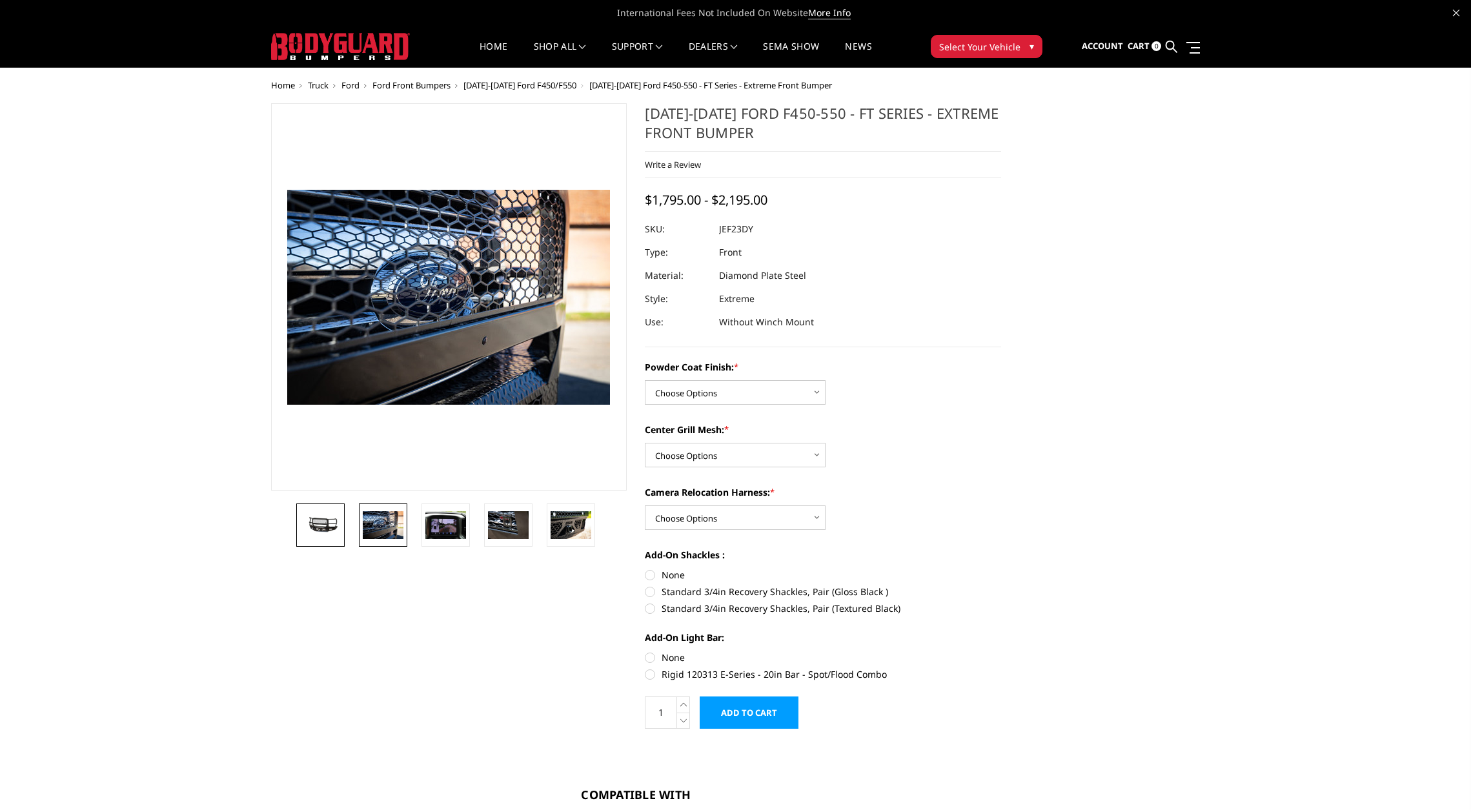
click at [334, 526] on img at bounding box center [320, 524] width 41 height 19
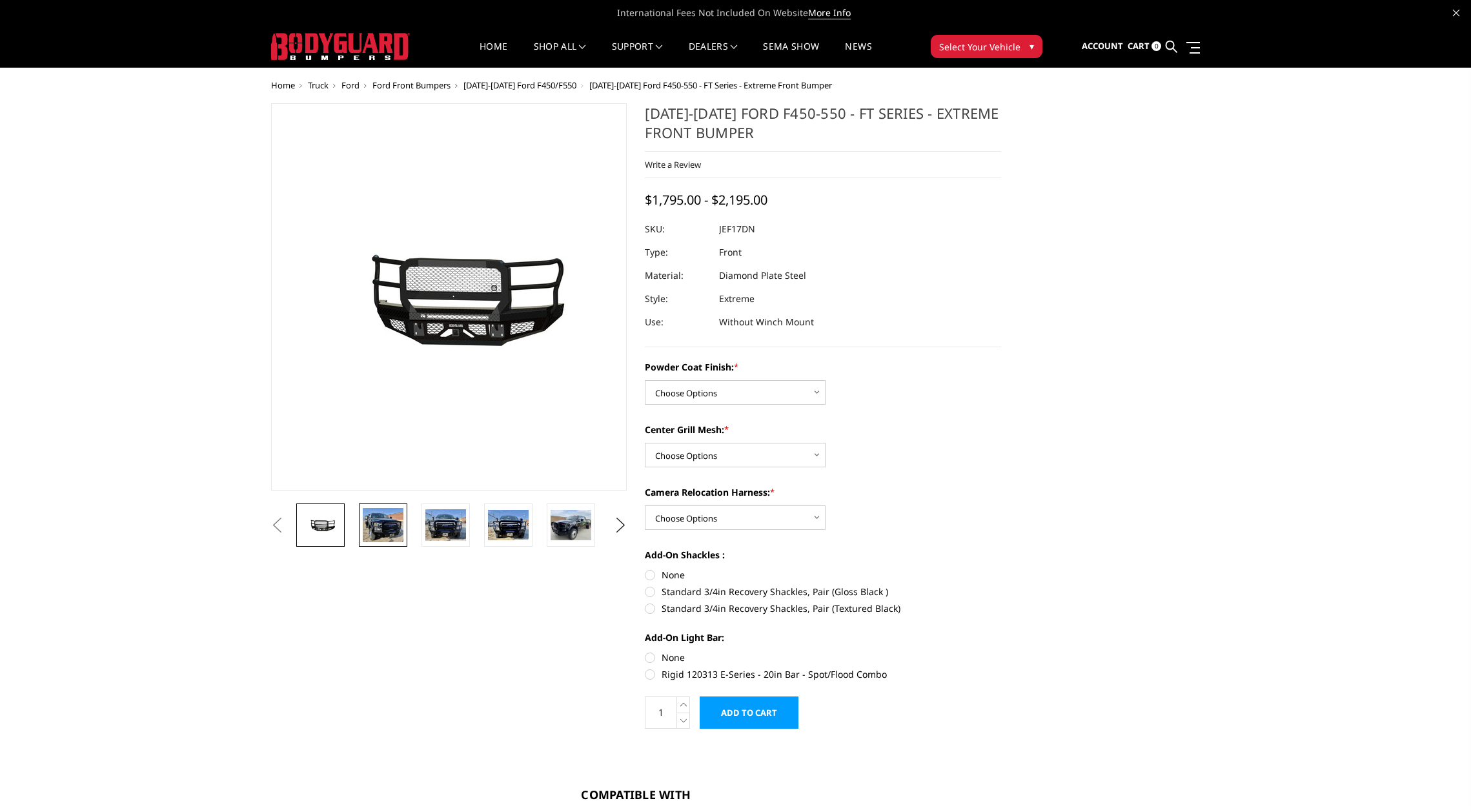
click at [382, 521] on img at bounding box center [383, 525] width 41 height 34
